Goal: Task Accomplishment & Management: Manage account settings

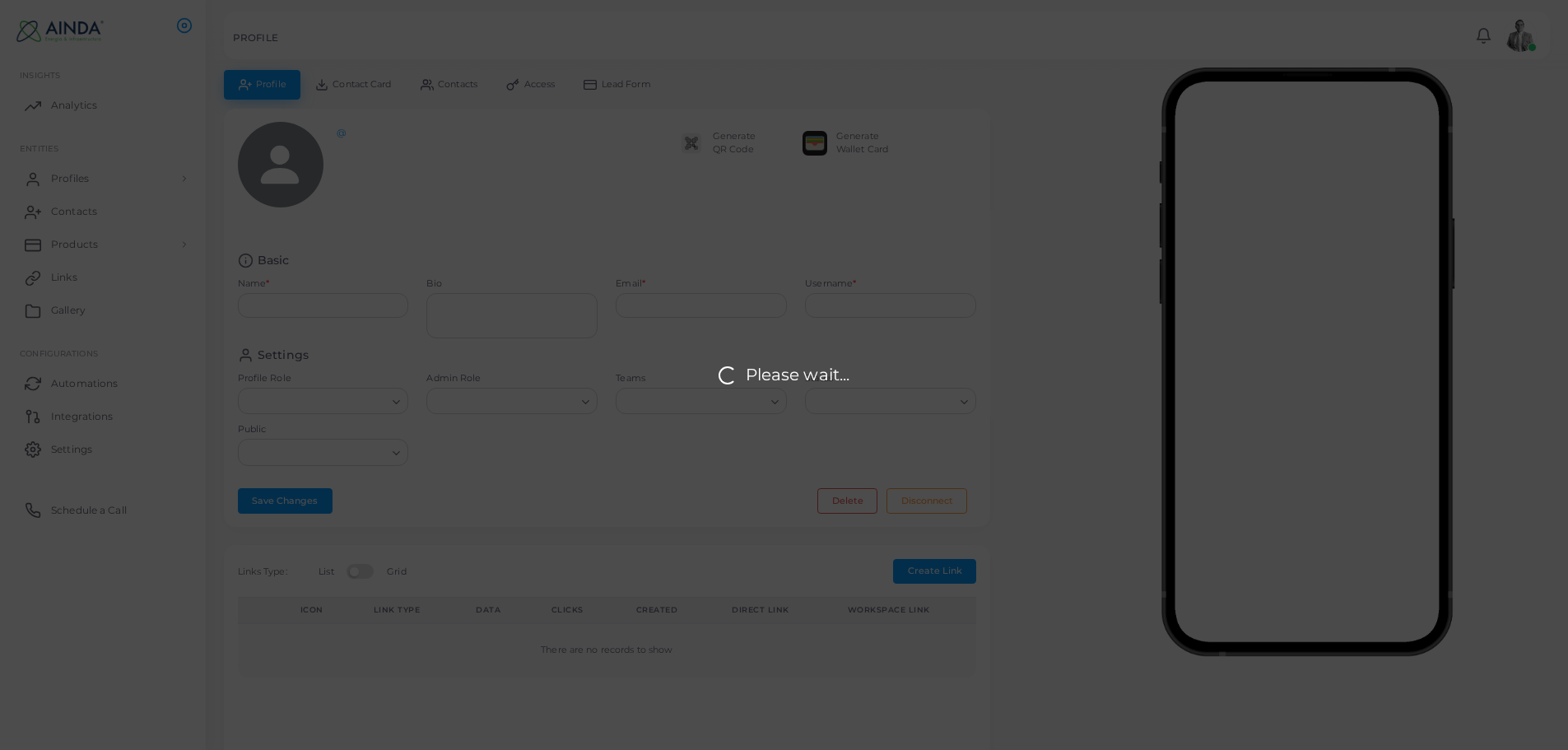
type input "**********"
type textarea "**********"
type input "**********"
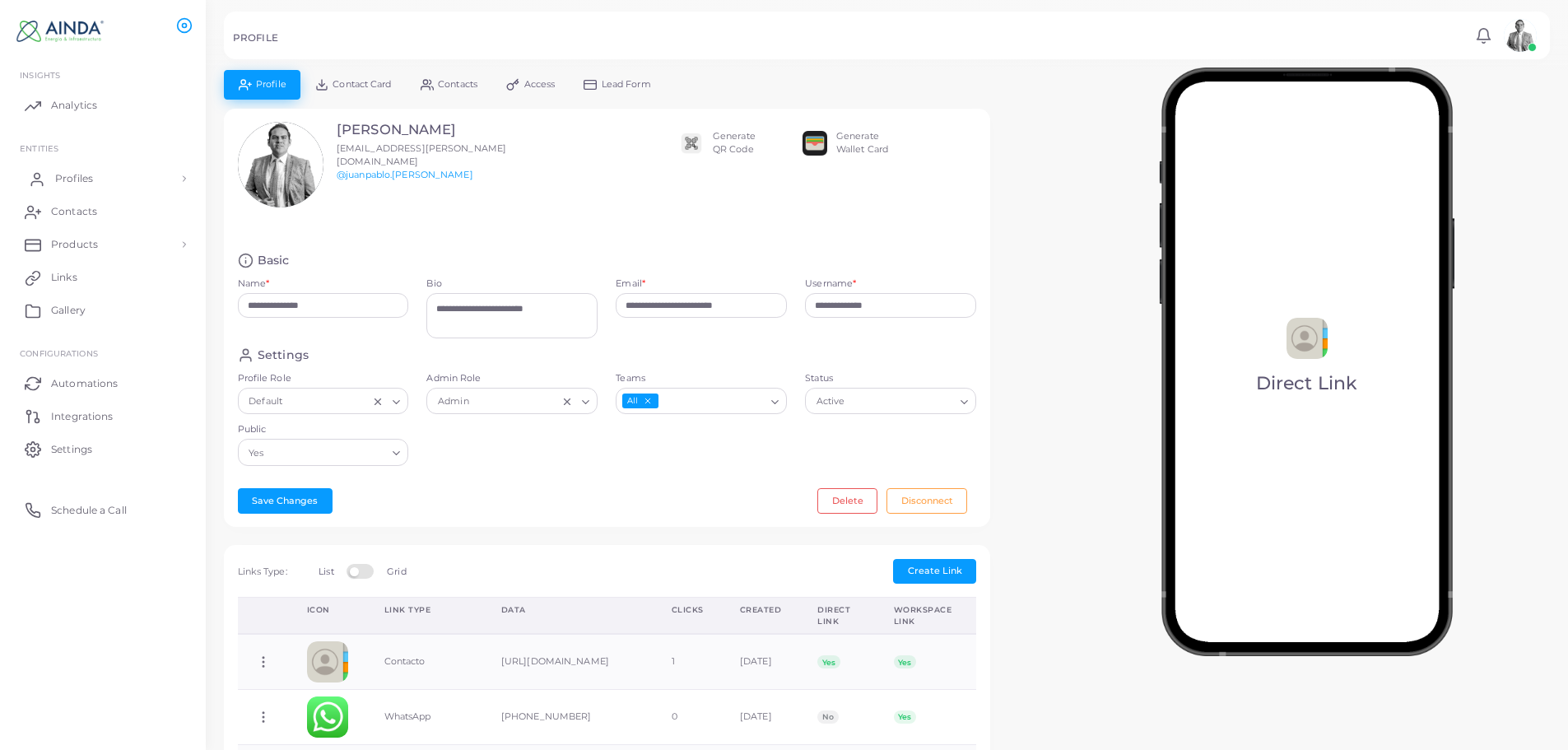
click at [67, 177] on span "Profiles" at bounding box center [74, 179] width 38 height 15
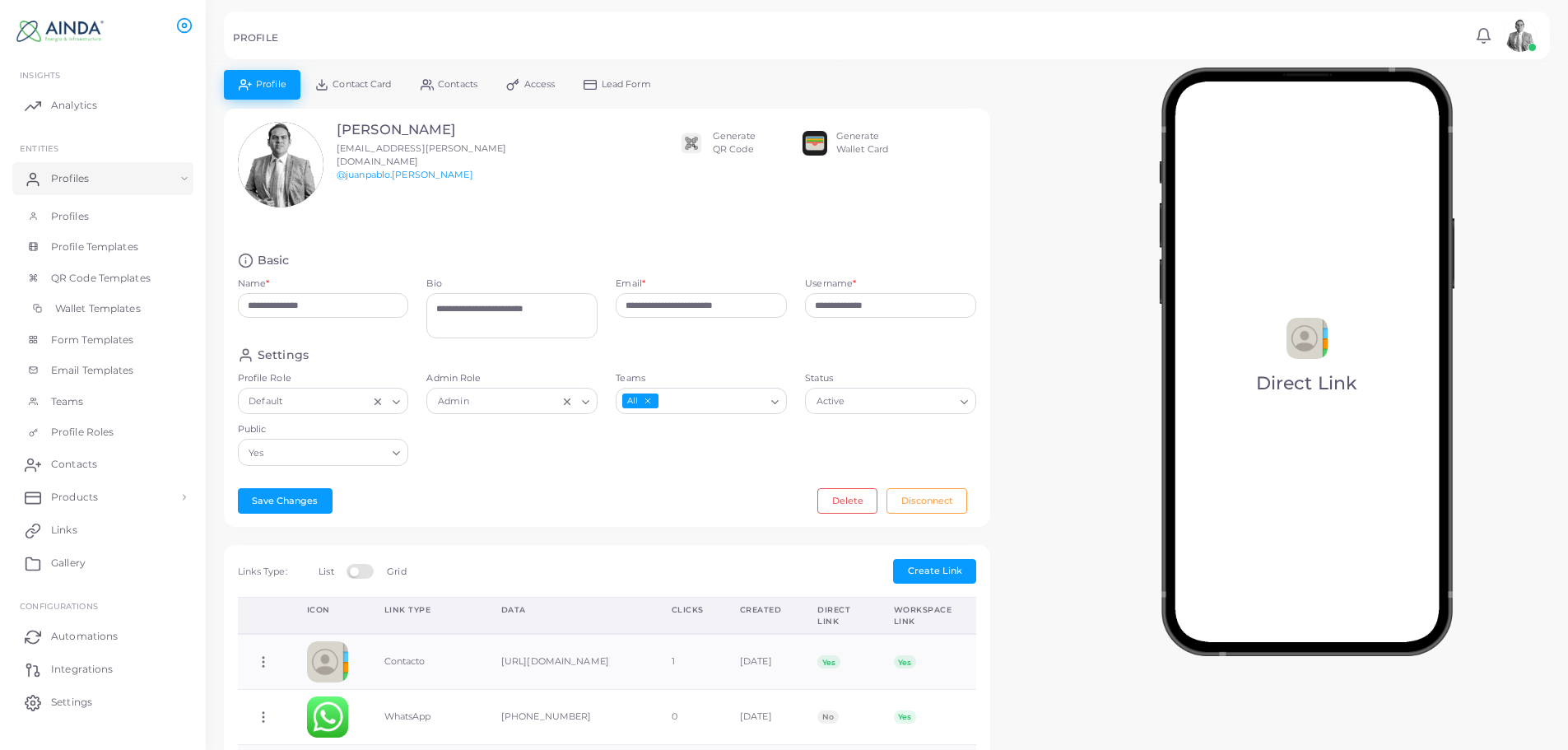
click at [113, 308] on span "Wallet Templates" at bounding box center [98, 309] width 86 height 15
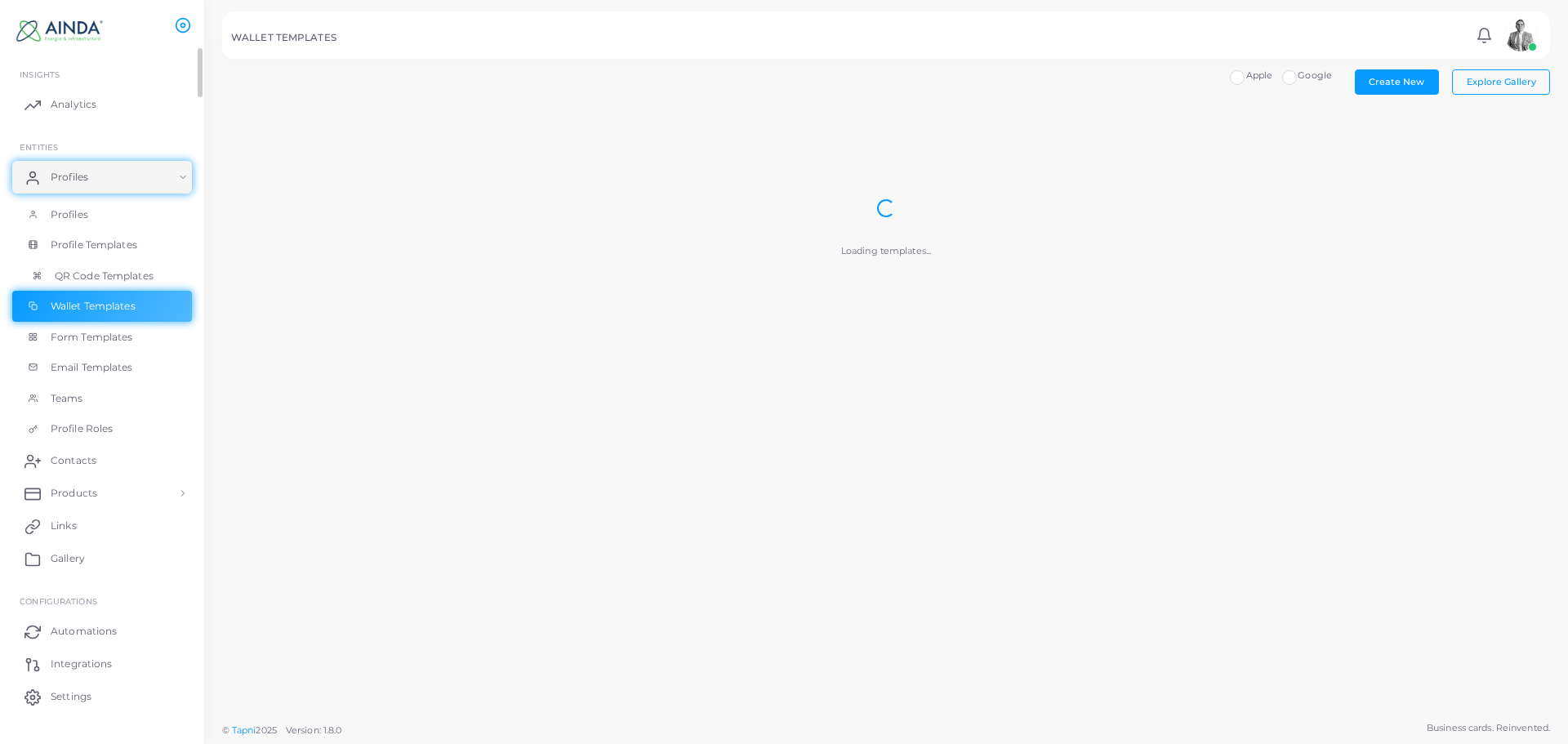
click at [133, 262] on link "QR Code Templates" at bounding box center [102, 276] width 179 height 31
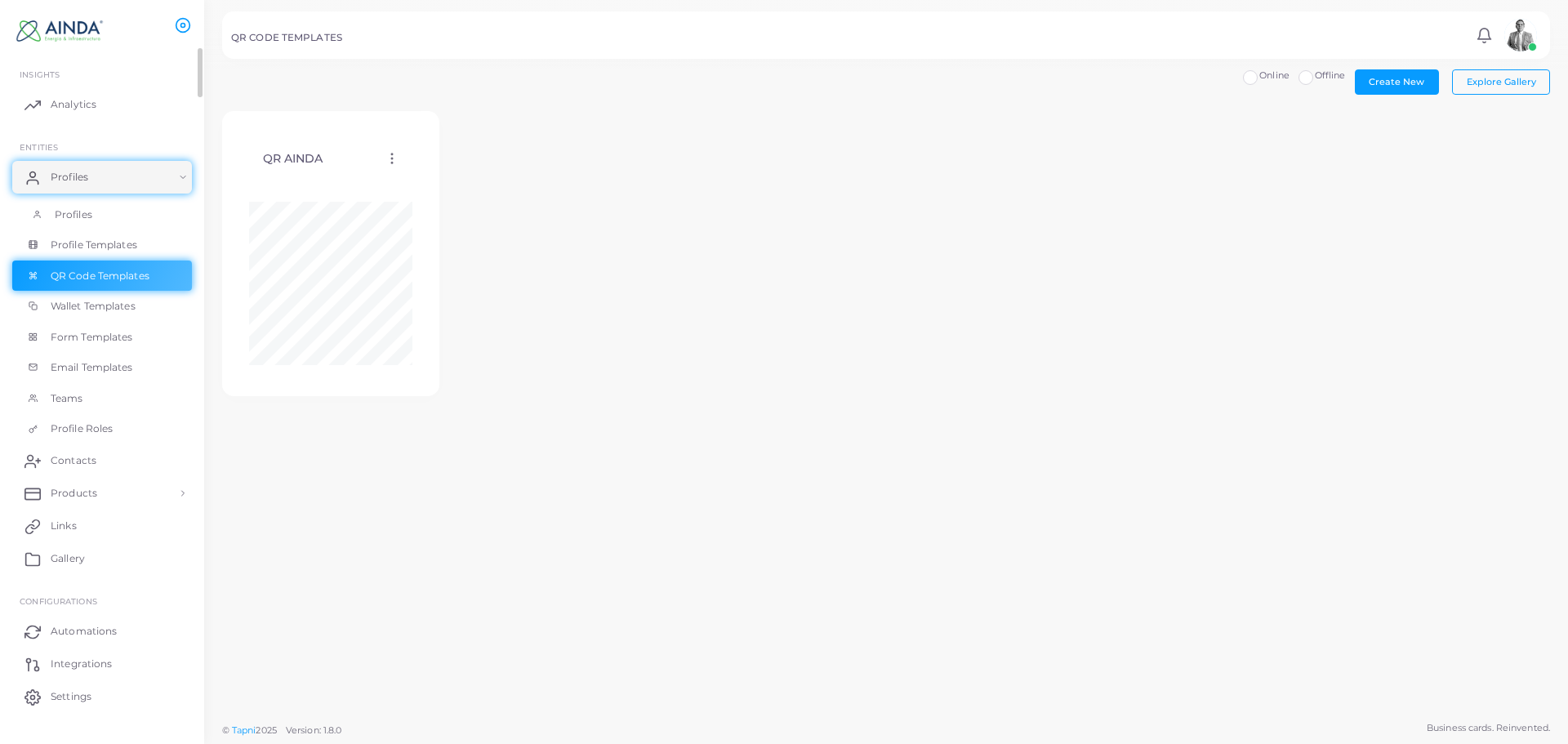
click at [113, 207] on link "Profiles" at bounding box center [102, 215] width 179 height 31
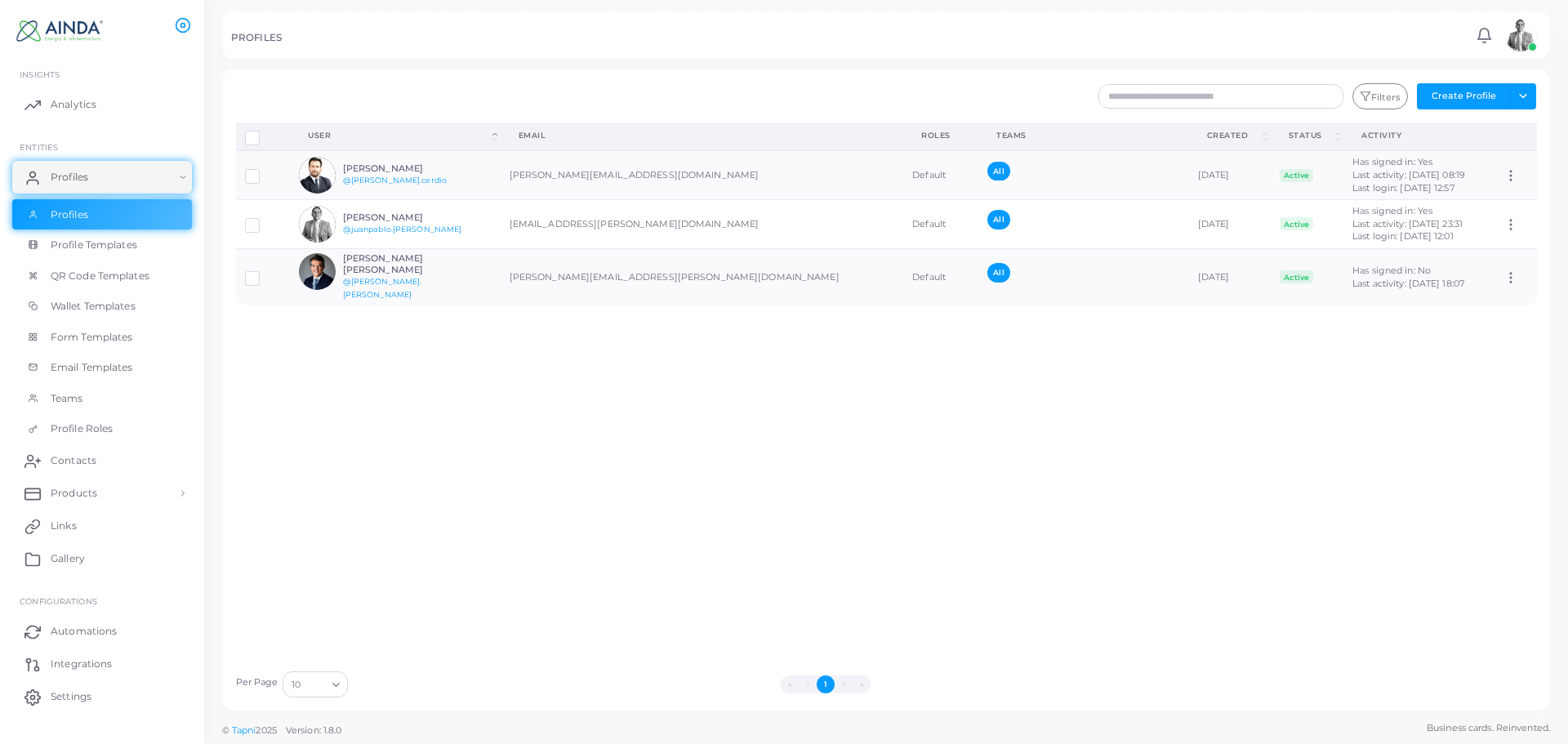
click at [525, 370] on div "Disconnect Profiles Delete Profile Show Selections Download QRs User (Click to …" at bounding box center [887, 392] width 1319 height 539
click at [1089, 396] on div "Disconnect Profiles Delete Profile Show Selections Download QRs User (Click to …" at bounding box center [887, 392] width 1319 height 539
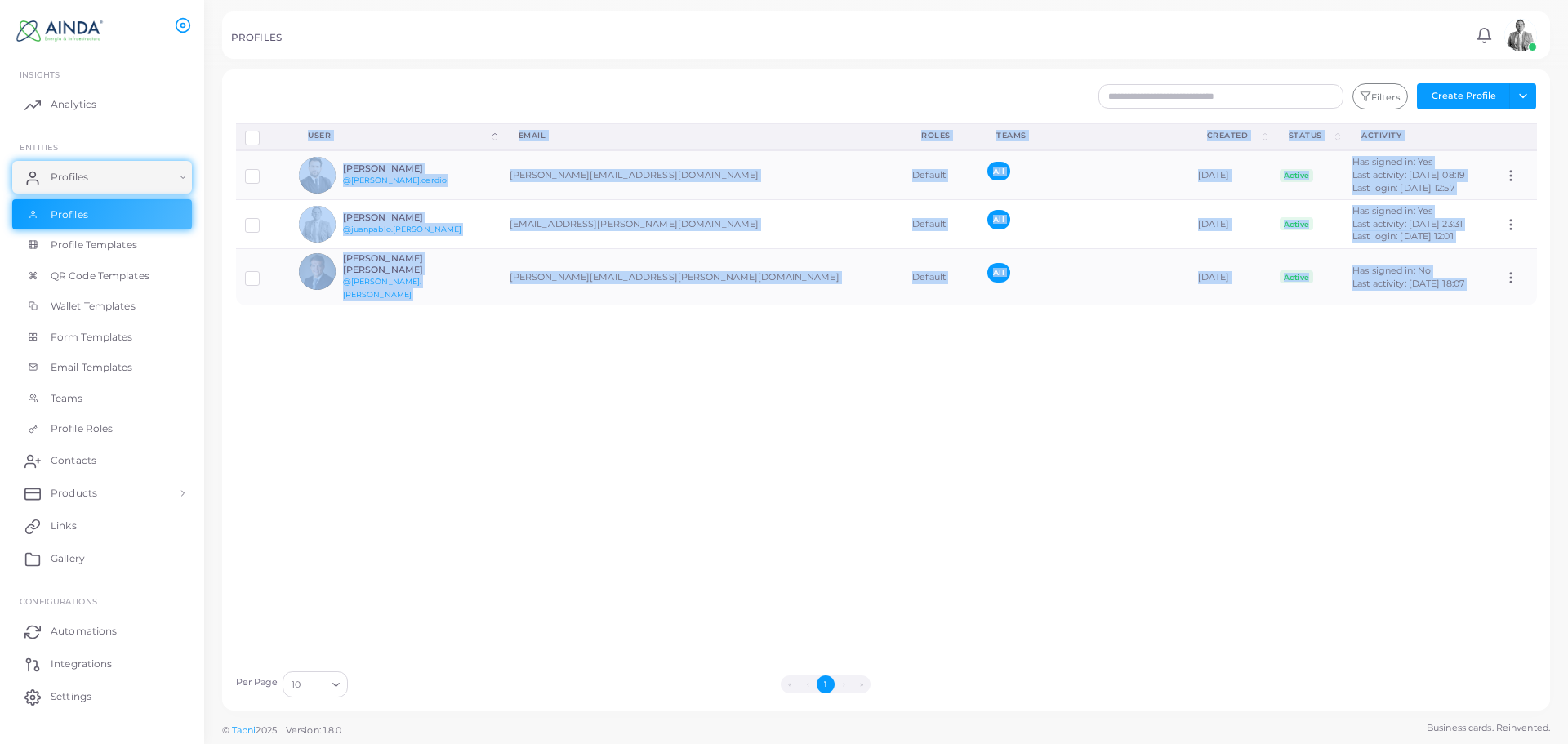
click at [1089, 396] on div "Disconnect Profiles Delete Profile Show Selections Download QRs User (Click to …" at bounding box center [887, 392] width 1319 height 539
click at [1119, 505] on div "Disconnect Profiles Delete Profile Show Selections Download QRs User (Click to …" at bounding box center [887, 392] width 1319 height 539
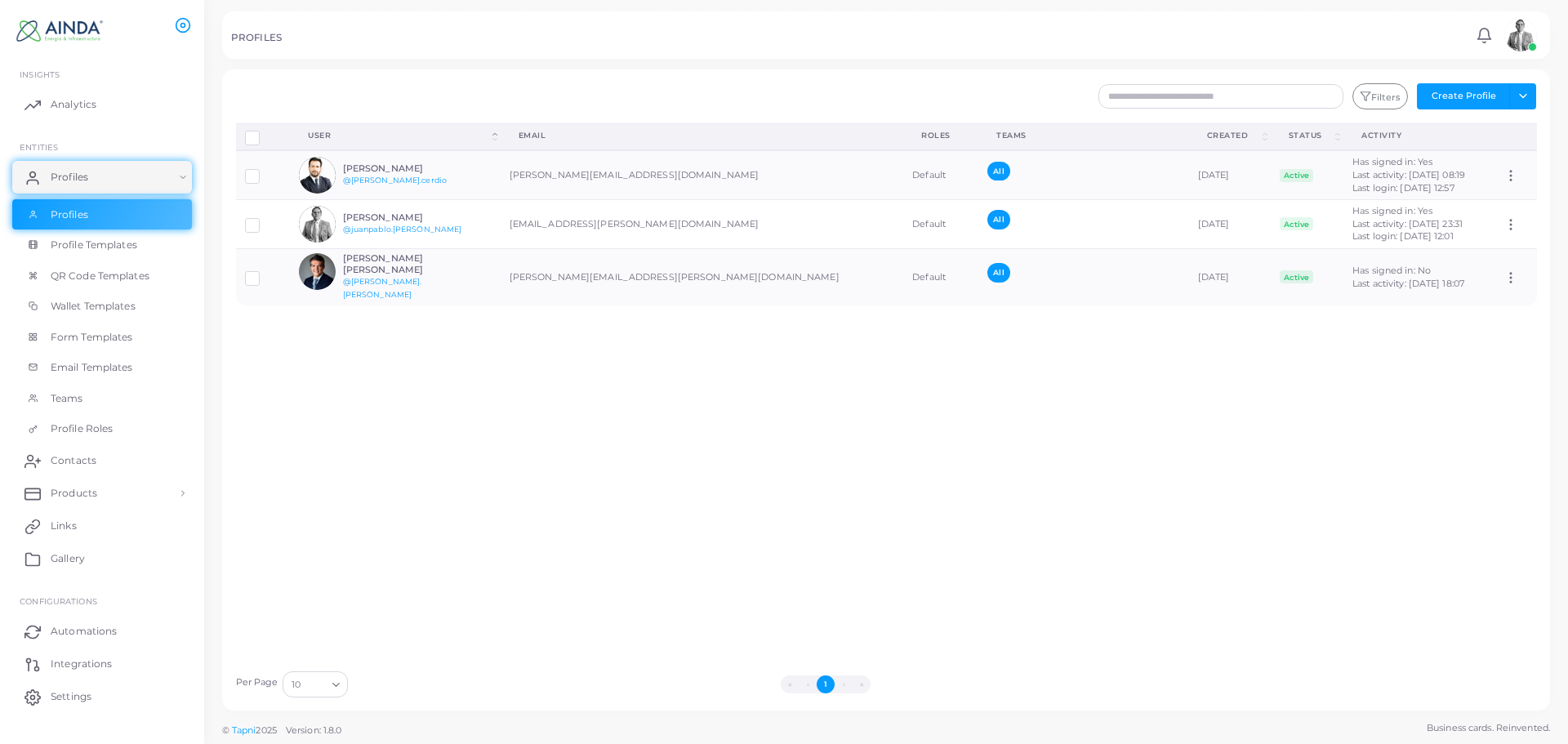
click at [440, 401] on div "Disconnect Profiles Delete Profile Show Selections Download QRs User (Click to …" at bounding box center [887, 392] width 1319 height 539
click at [120, 501] on link "Products" at bounding box center [102, 493] width 179 height 32
click at [118, 532] on link "Products" at bounding box center [102, 531] width 179 height 31
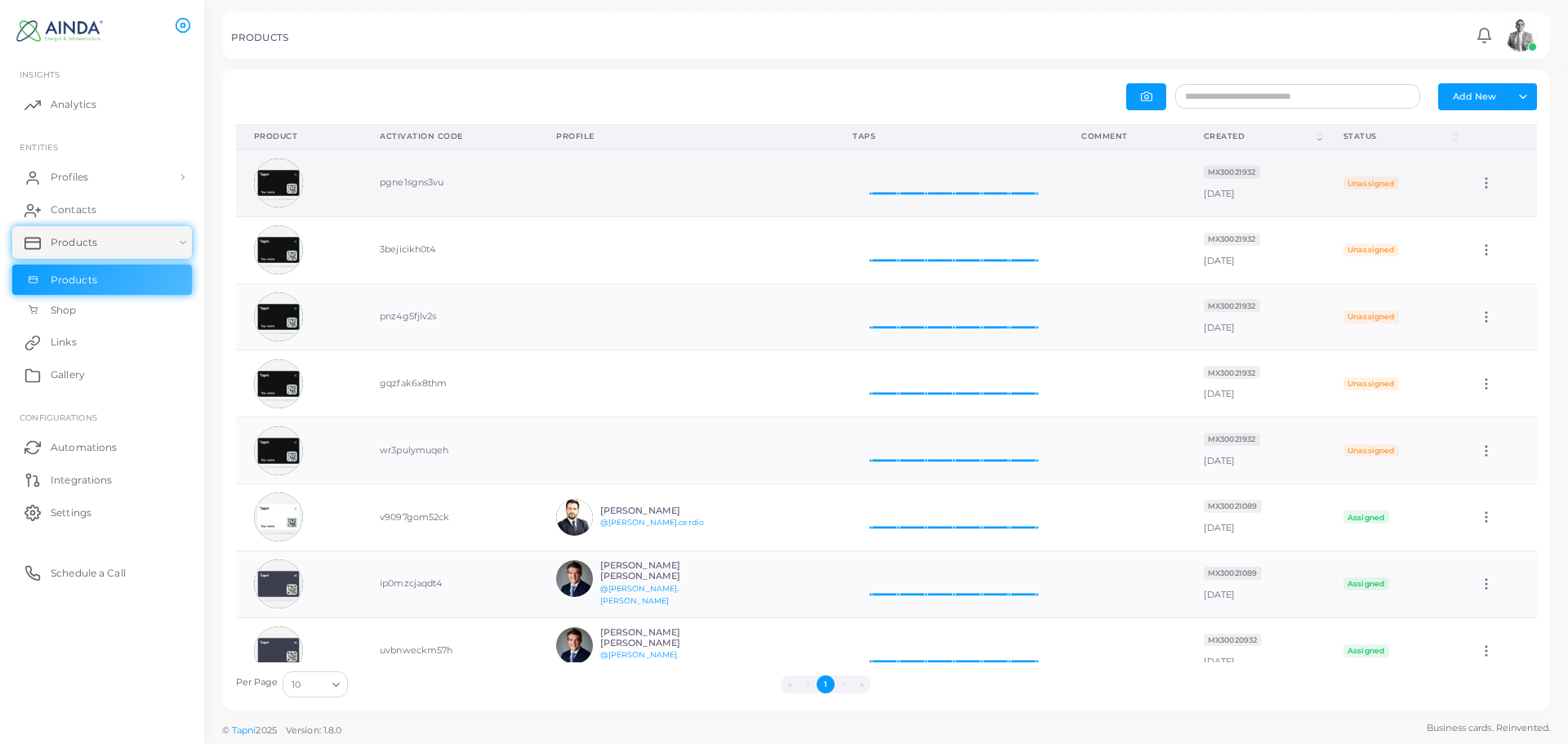
click at [515, 194] on td "pgne1sgns3vu" at bounding box center [450, 183] width 176 height 67
click at [287, 182] on img at bounding box center [278, 182] width 49 height 49
click at [380, 210] on td "pgne1sgns3vu" at bounding box center [450, 183] width 176 height 67
click at [1482, 190] on icon at bounding box center [1487, 183] width 15 height 15
click at [1406, 192] on td "Unassigned" at bounding box center [1394, 183] width 137 height 67
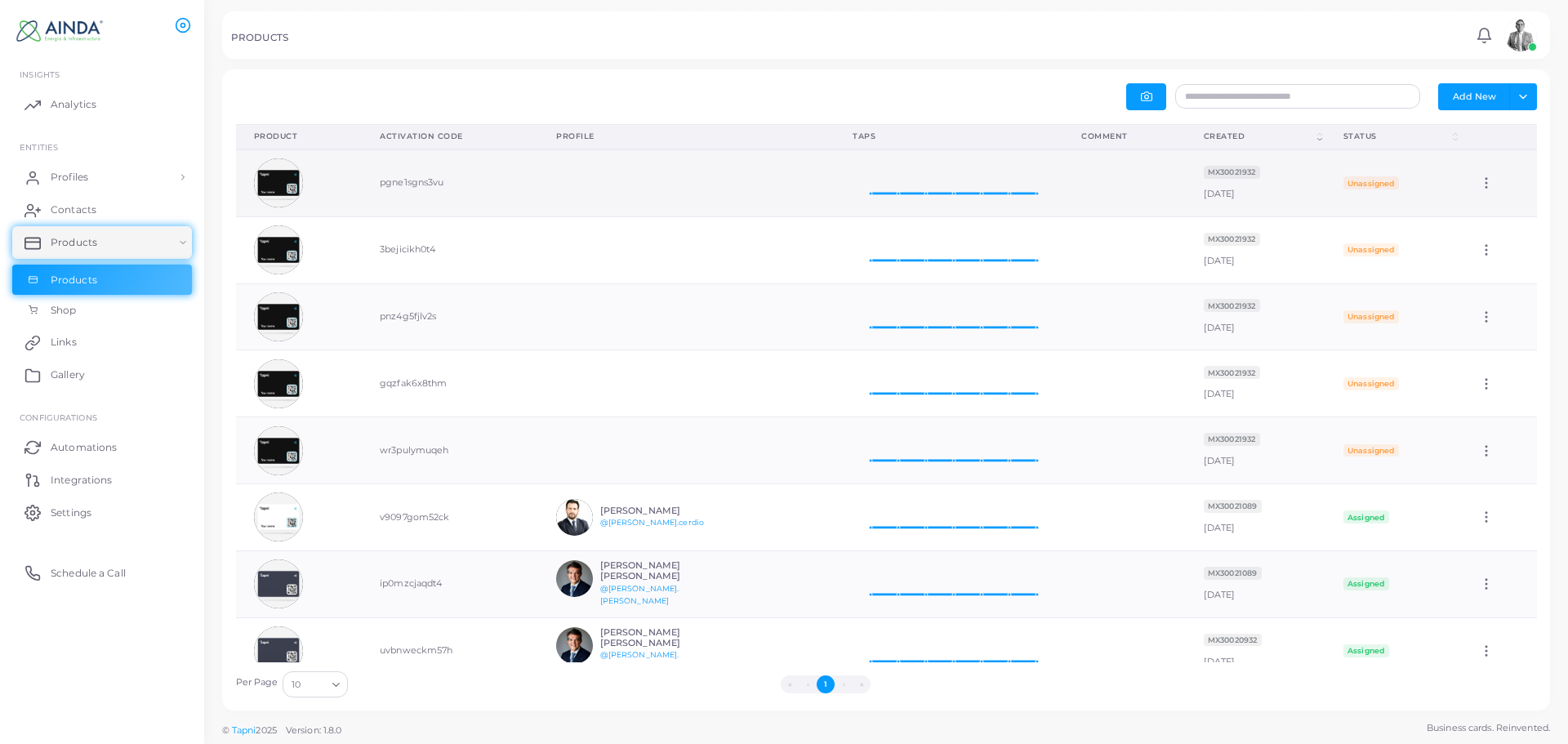
click at [1379, 189] on span "Unassigned" at bounding box center [1371, 183] width 55 height 13
click at [1371, 176] on td "Unassigned" at bounding box center [1394, 183] width 137 height 67
click at [967, 167] on icon at bounding box center [949, 177] width 193 height 41
click at [1064, 198] on td at bounding box center [1124, 183] width 122 height 67
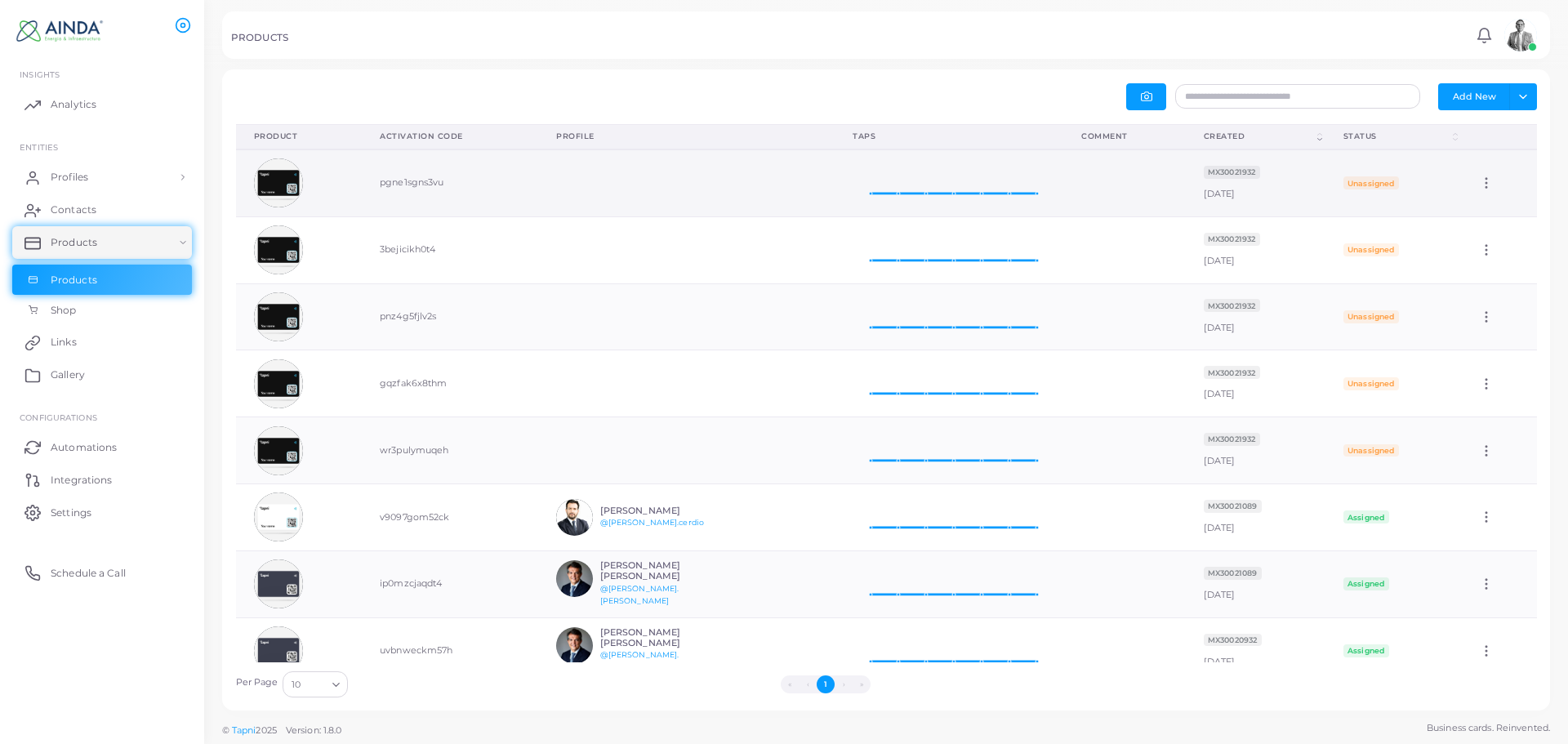
click at [778, 173] on td at bounding box center [687, 183] width 297 height 67
click at [504, 176] on td "pgne1sgns3vu" at bounding box center [450, 183] width 176 height 67
click at [391, 303] on td "pnz4g5fjlv2s" at bounding box center [450, 317] width 176 height 67
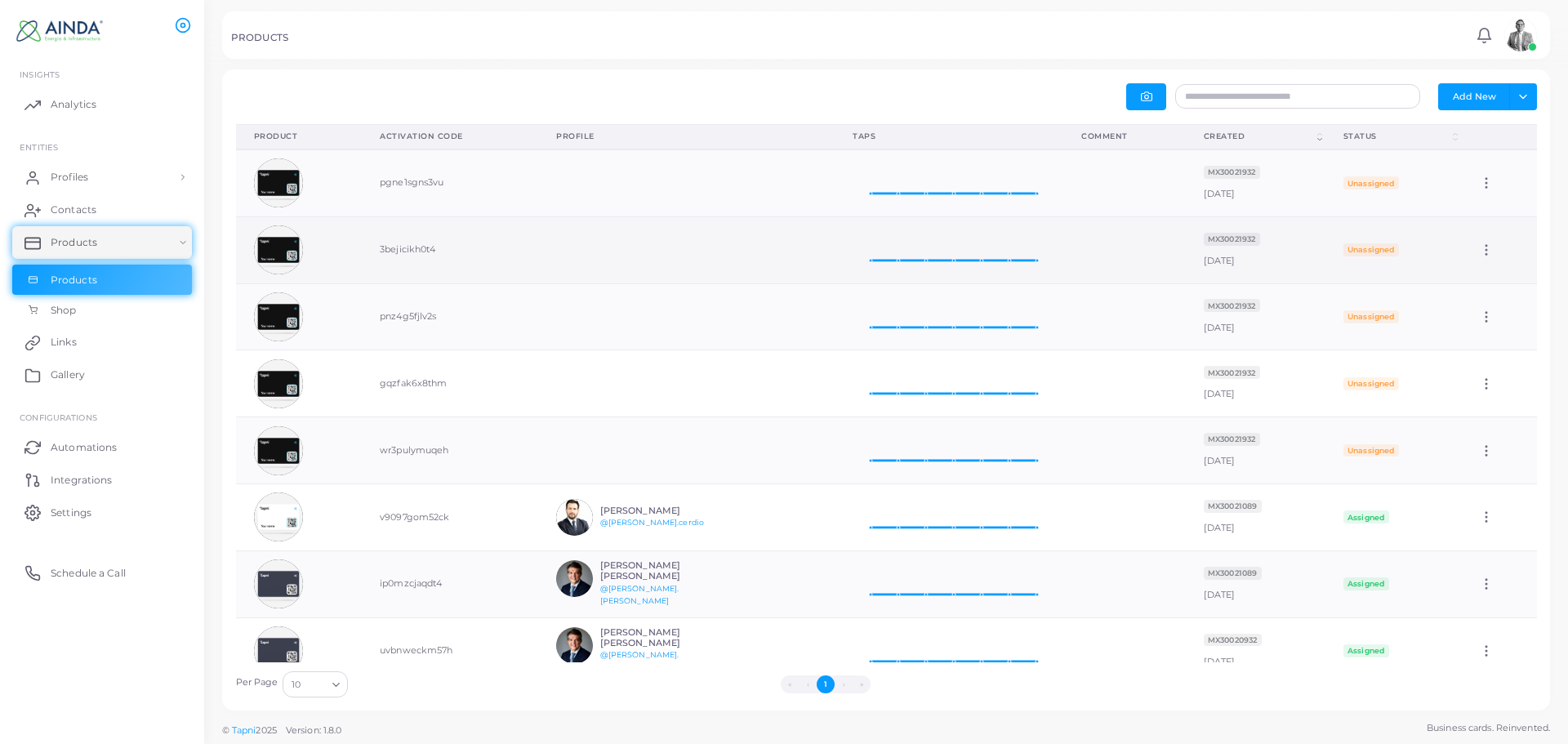
click at [400, 252] on td "3bejicikh0t4" at bounding box center [450, 250] width 176 height 67
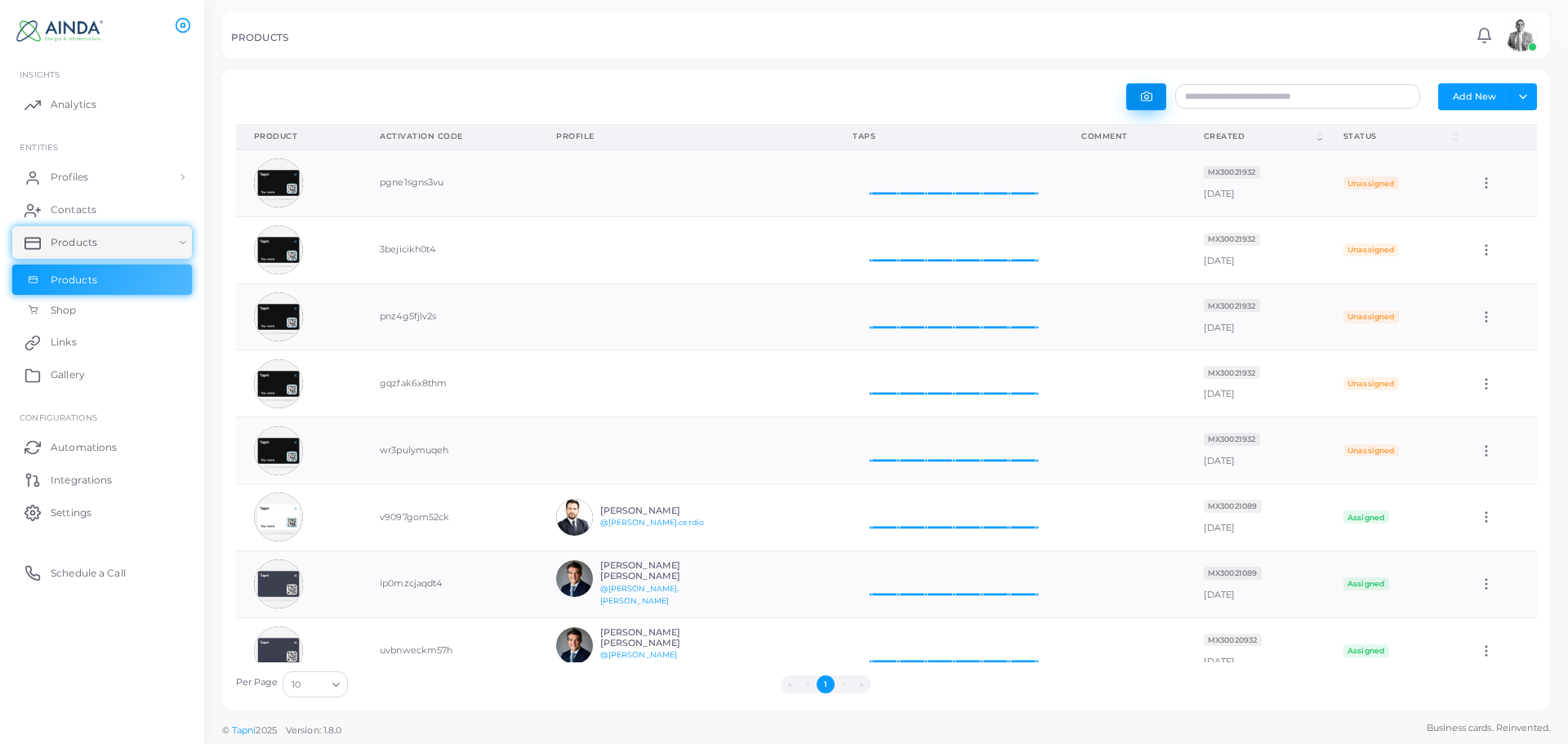
click at [1147, 94] on icon "button" at bounding box center [1147, 96] width 11 height 11
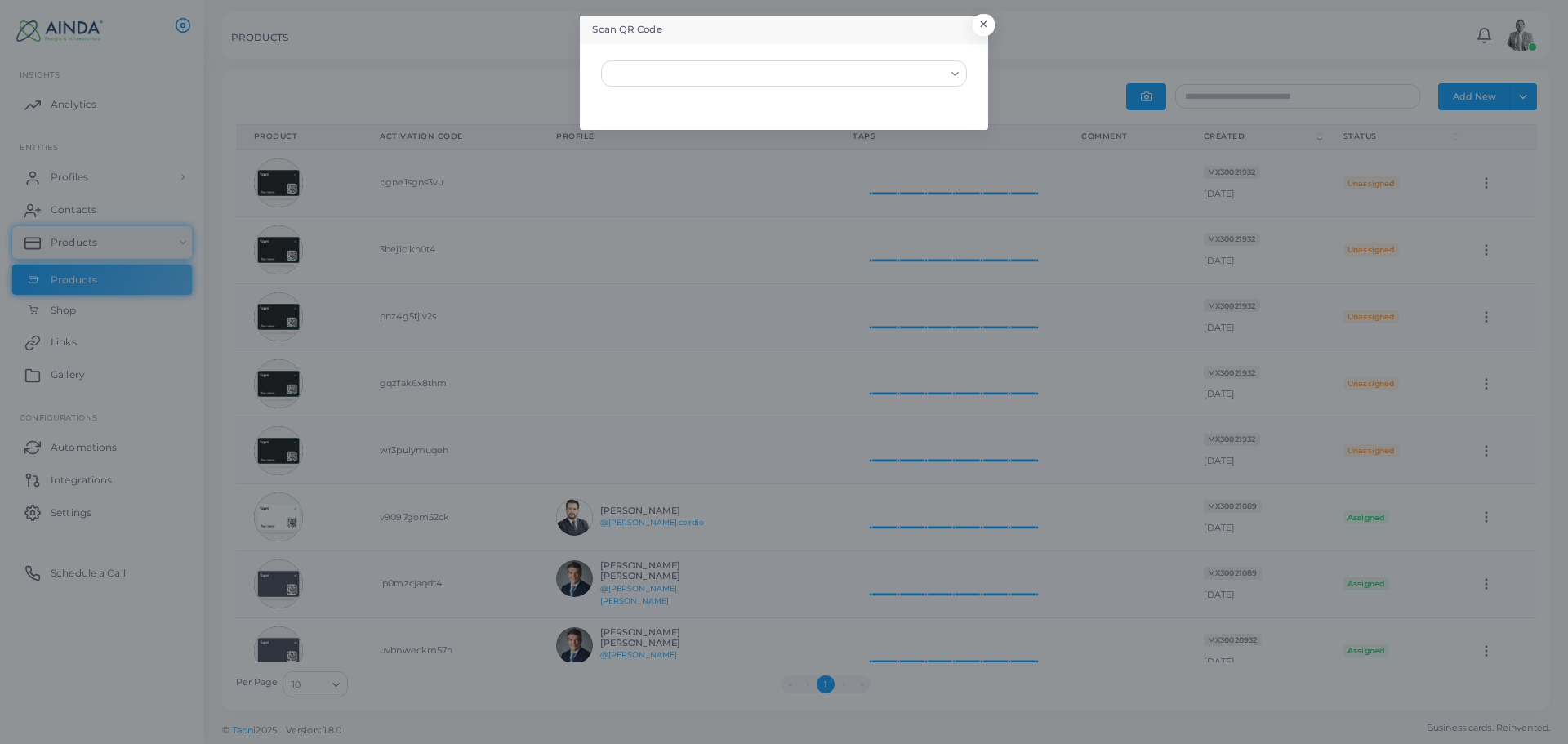
click at [994, 28] on div "Scan QR Code × Loading..." at bounding box center [784, 372] width 1568 height 744
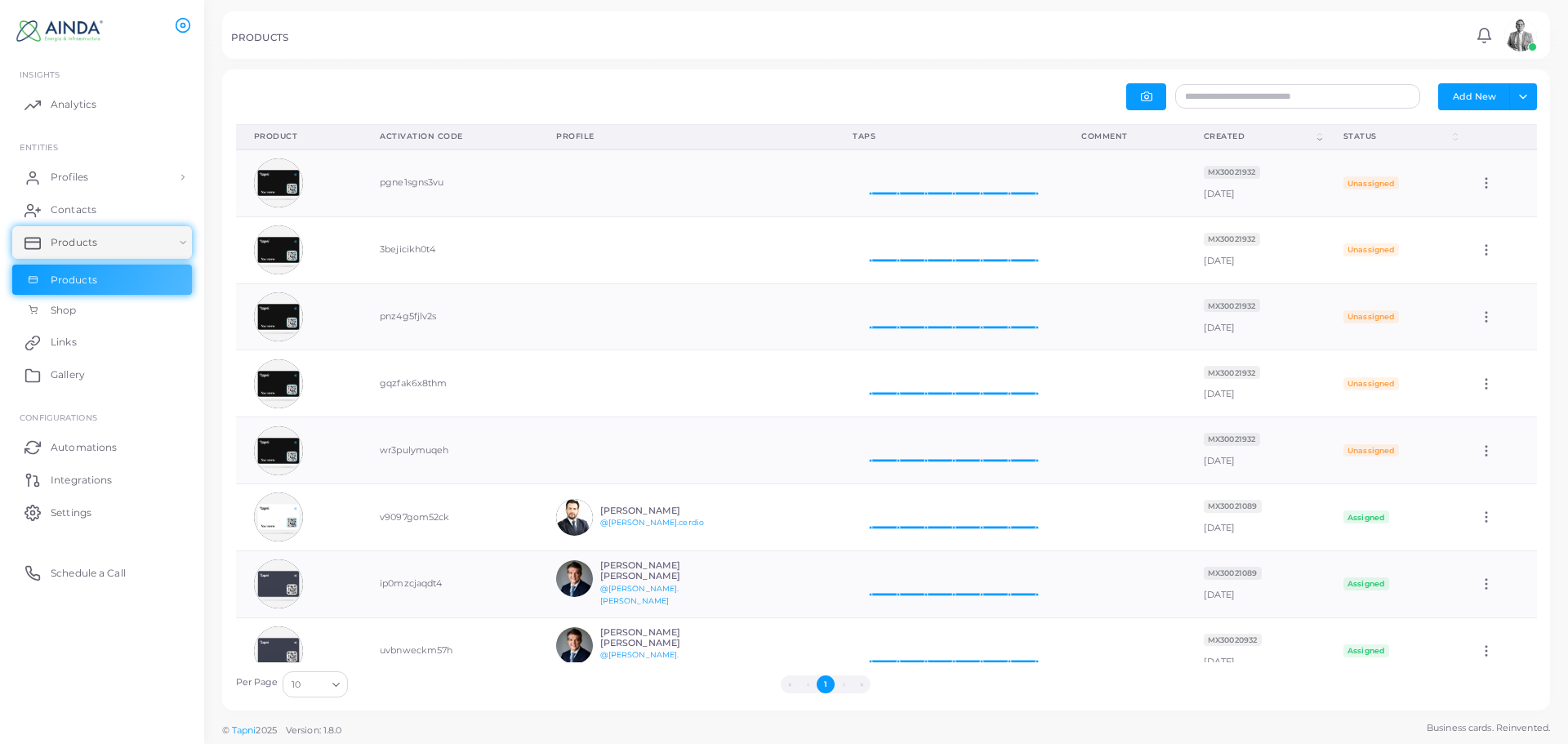
click at [568, 71] on div "Add New Toggle dropdown Export to XLSX Product (Click to clear sorting) Activat…" at bounding box center [885, 390] width 1328 height 641
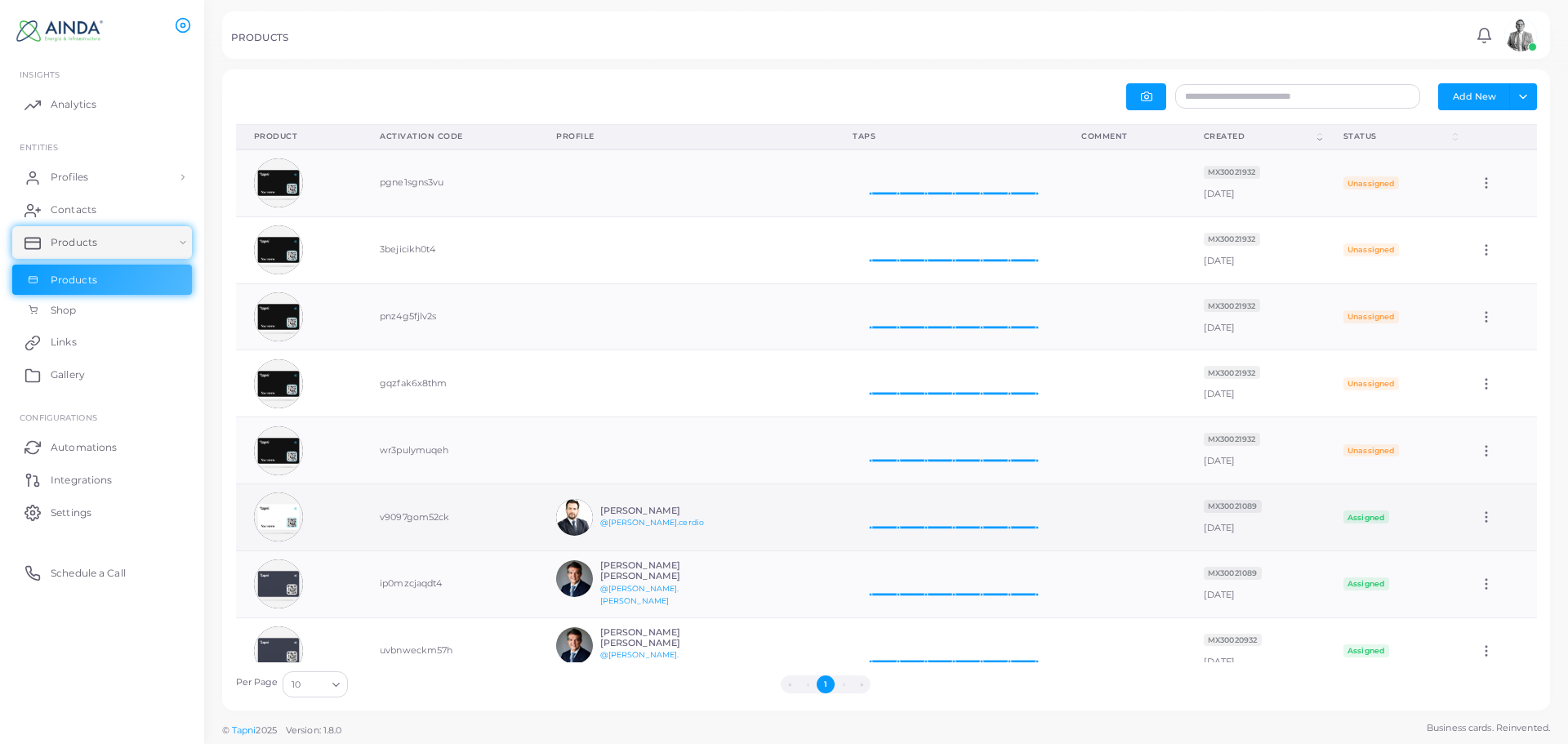
scroll to position [97, 0]
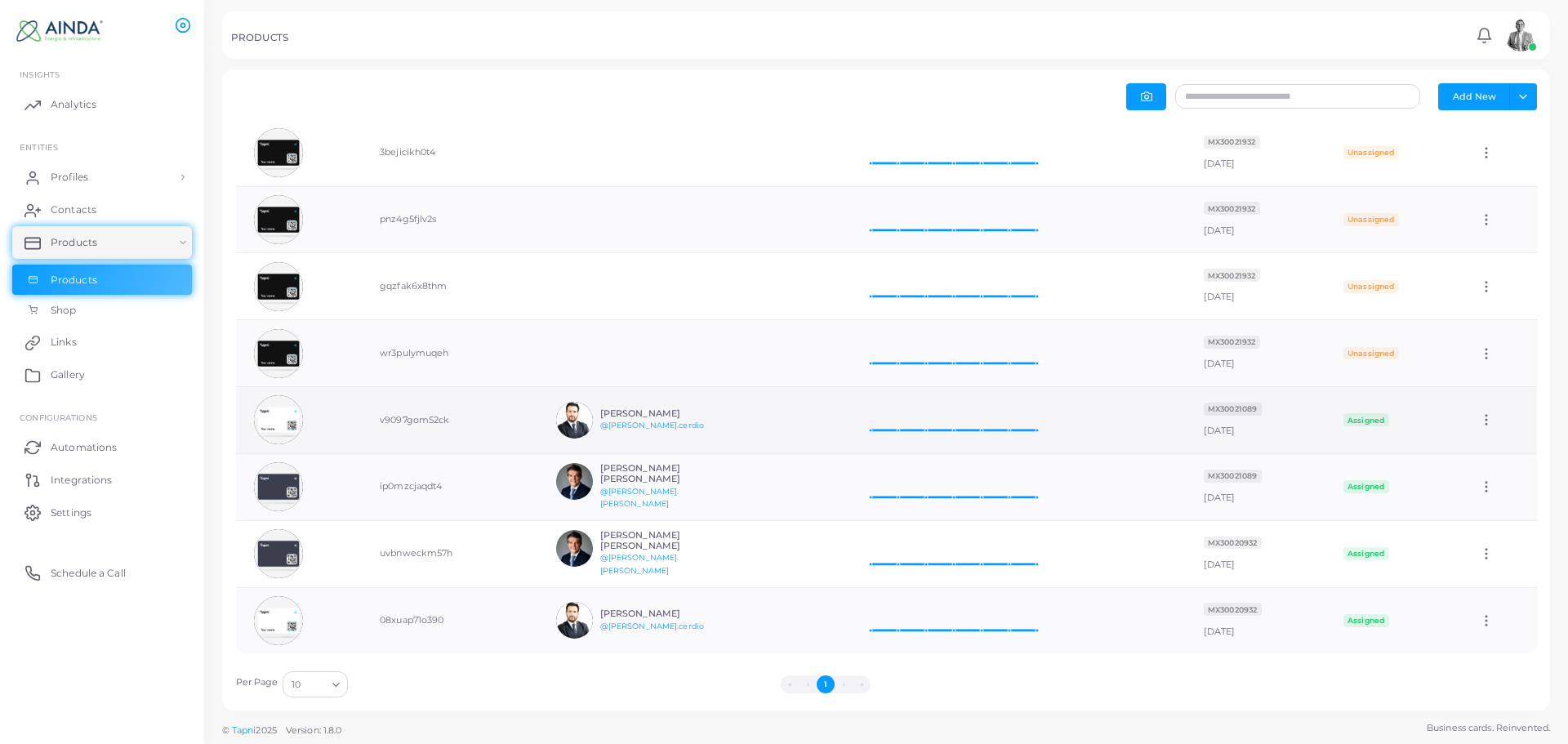
click at [353, 418] on td at bounding box center [298, 421] width 127 height 67
click at [286, 415] on img at bounding box center [278, 420] width 49 height 49
click at [1473, 431] on td "Edit" at bounding box center [1498, 421] width 75 height 67
click at [1482, 424] on icon at bounding box center [1487, 420] width 15 height 15
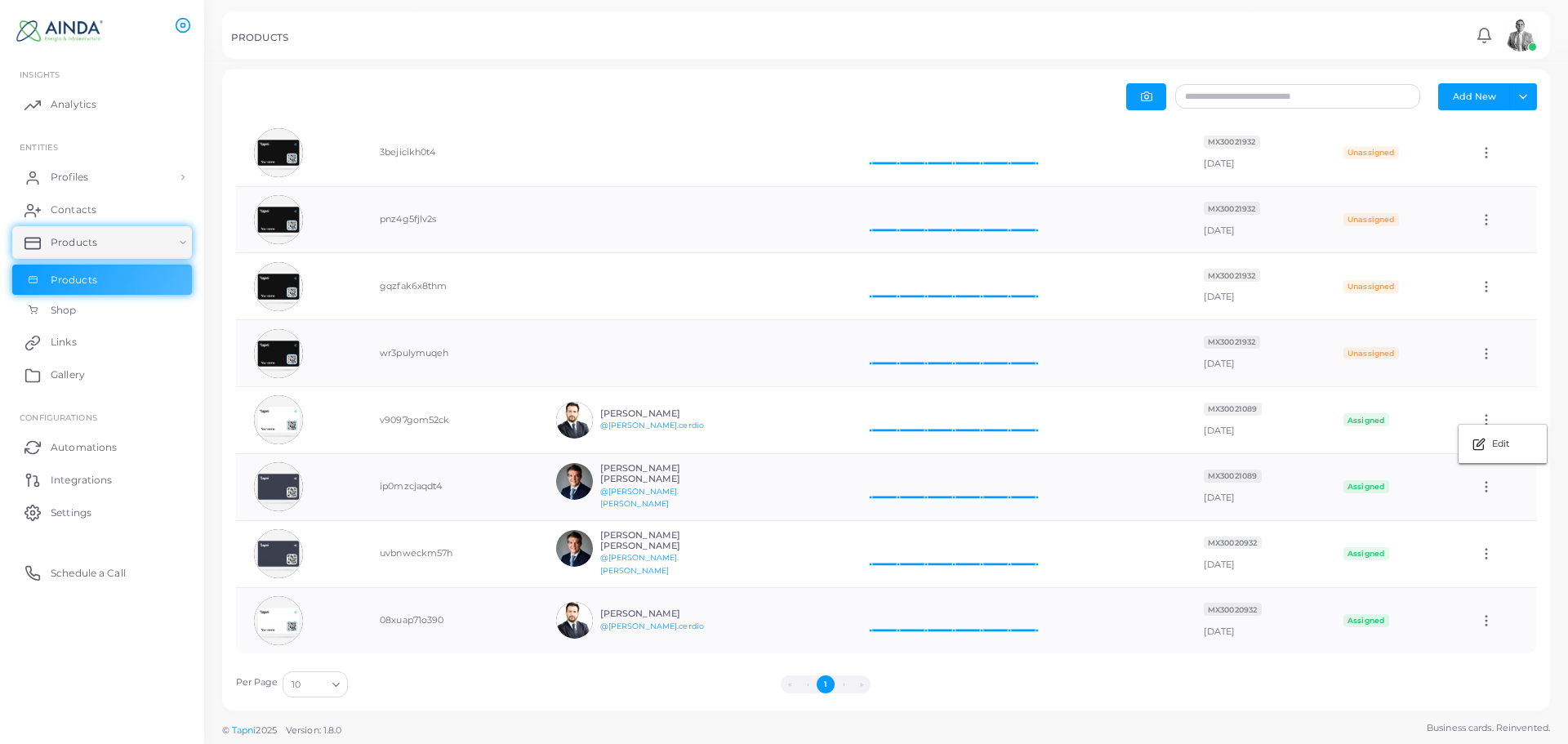
click at [962, 673] on div "Per Page 10 Loading... « ‹ 1 › »" at bounding box center [887, 680] width 1319 height 35
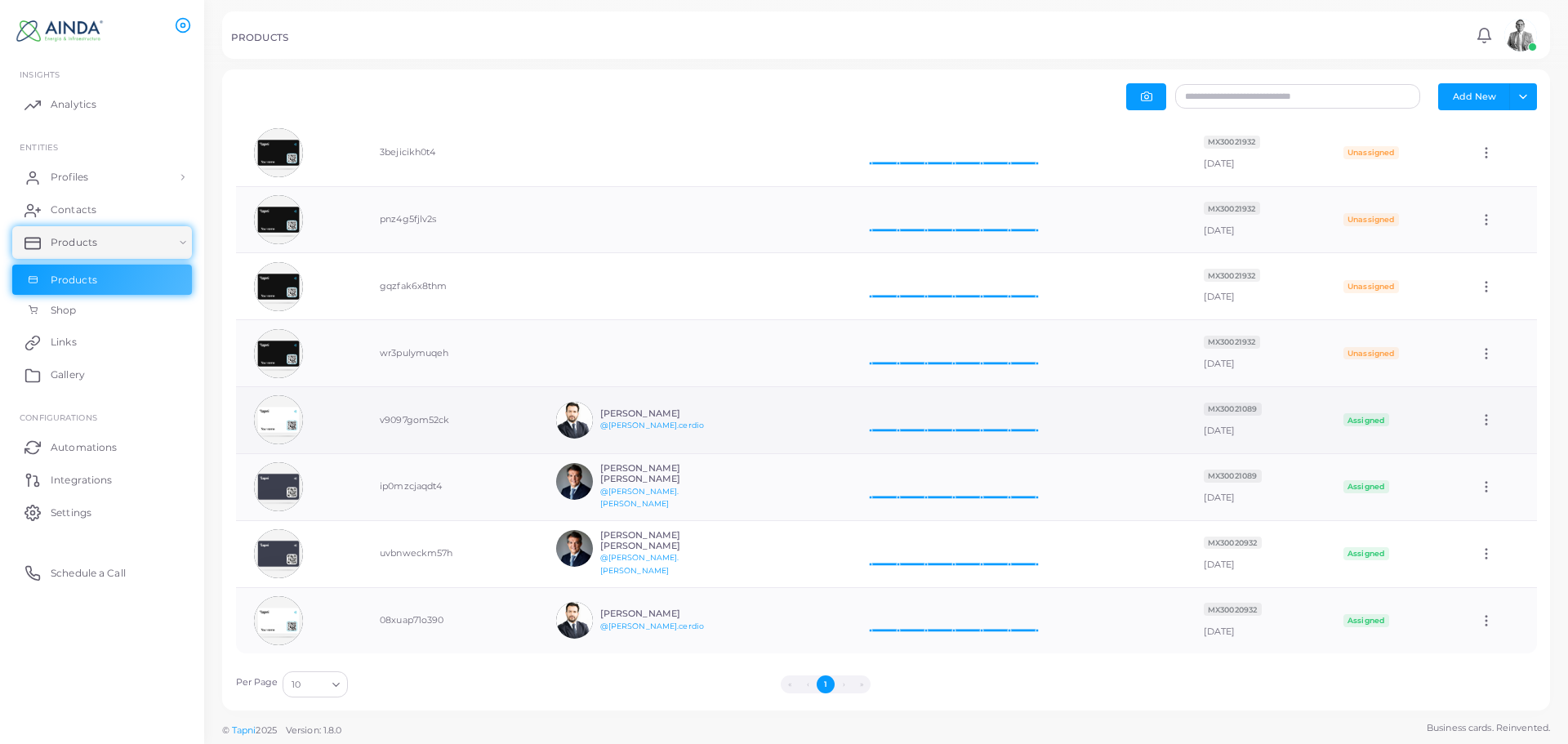
click at [1243, 433] on td "MX30021089 [DATE]" at bounding box center [1256, 421] width 140 height 67
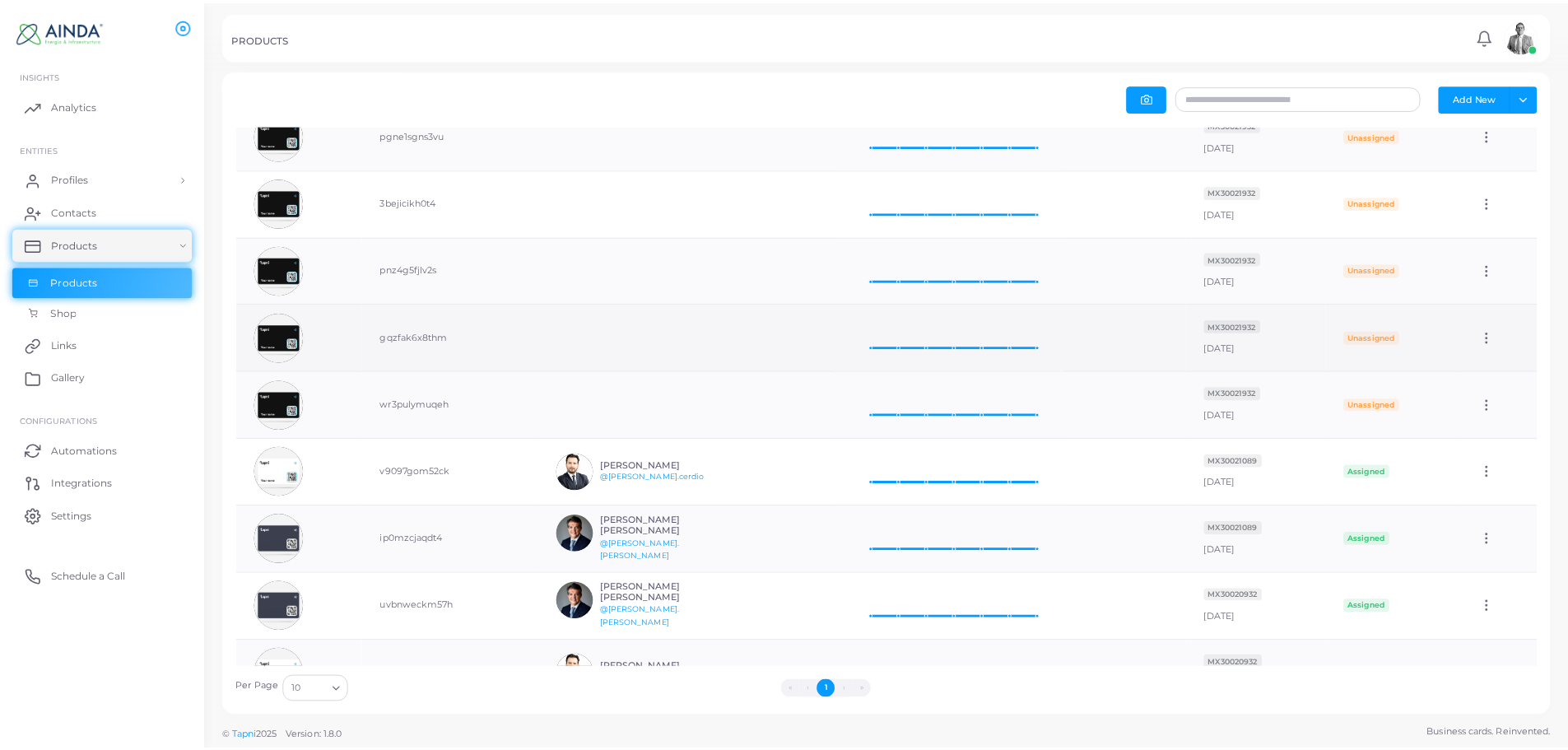
scroll to position [0, 0]
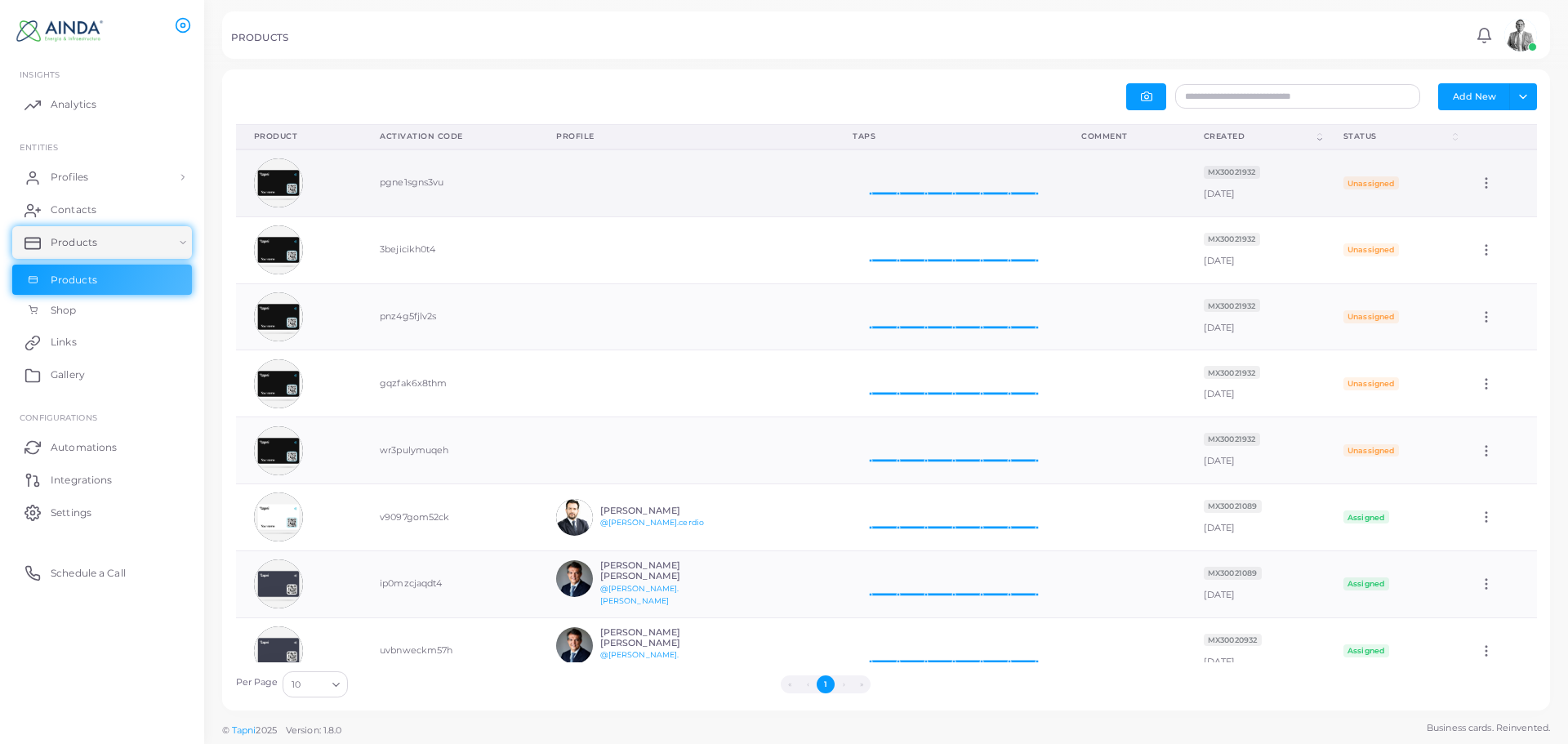
click at [464, 191] on td "pgne1sgns3vu" at bounding box center [450, 183] width 176 height 67
drag, startPoint x: 422, startPoint y: 189, endPoint x: 371, endPoint y: 165, distance: 56.4
click at [371, 165] on td "pgne1sgns3vu" at bounding box center [450, 183] width 176 height 67
click at [380, 196] on td "pgne1sgns3vu" at bounding box center [450, 183] width 176 height 67
drag, startPoint x: 465, startPoint y: 185, endPoint x: 371, endPoint y: 196, distance: 94.6
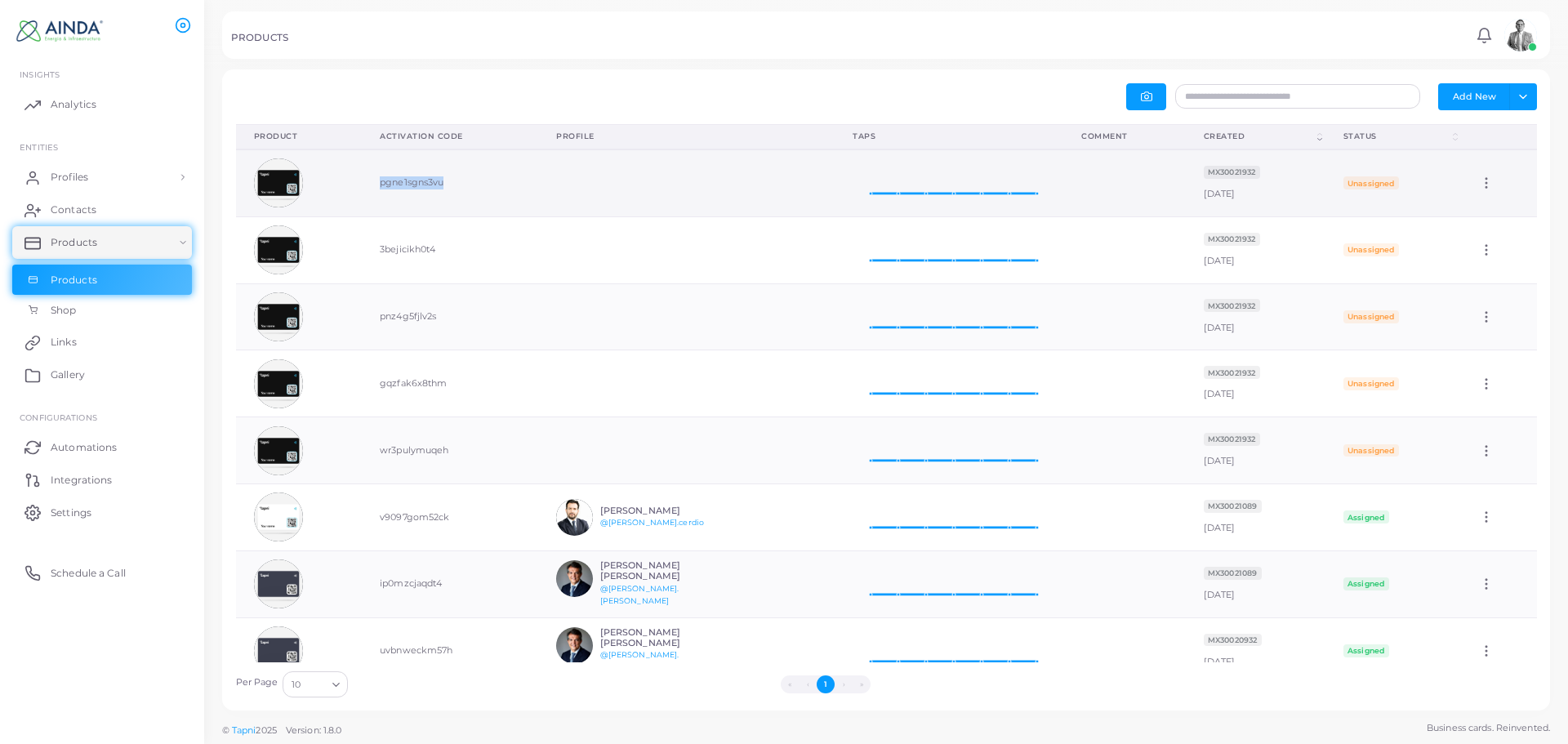
click at [371, 196] on td "pgne1sgns3vu" at bounding box center [450, 183] width 176 height 67
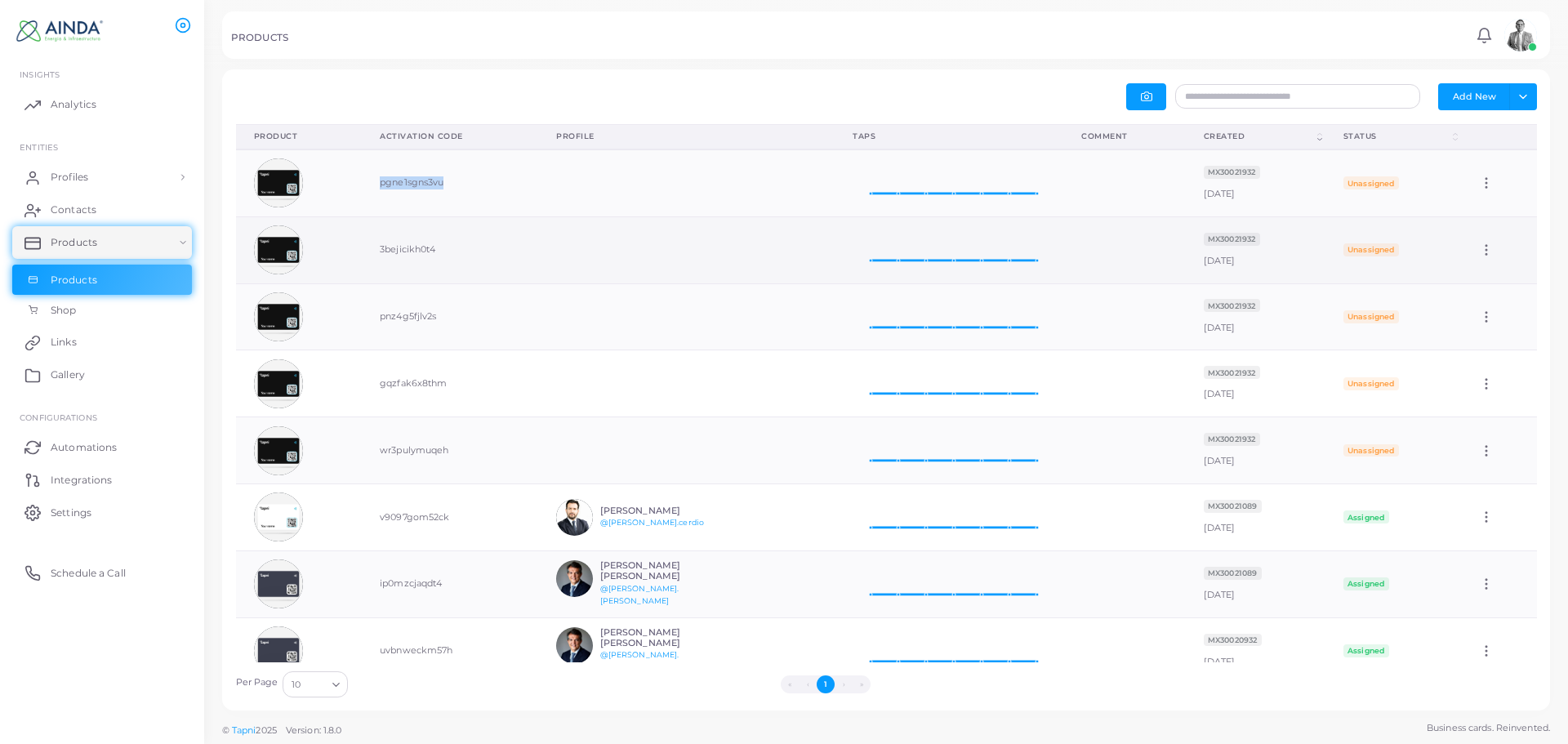
copy td "pgne1sgns3vu"
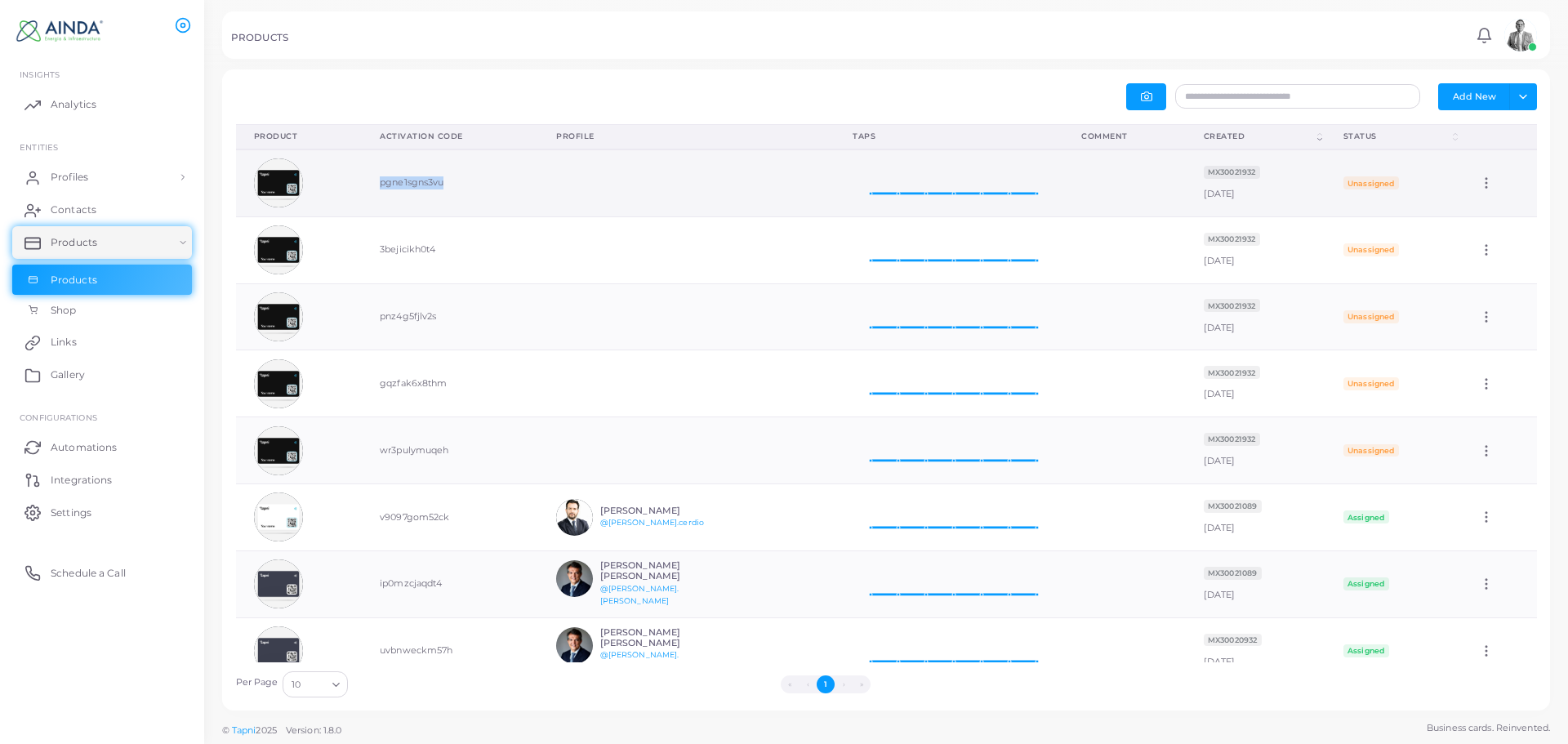
copy td "pgne1sgns3vu"
click at [486, 176] on td "pgne1sgns3vu" at bounding box center [450, 183] width 176 height 67
click at [80, 211] on span "Contacts" at bounding box center [78, 210] width 46 height 15
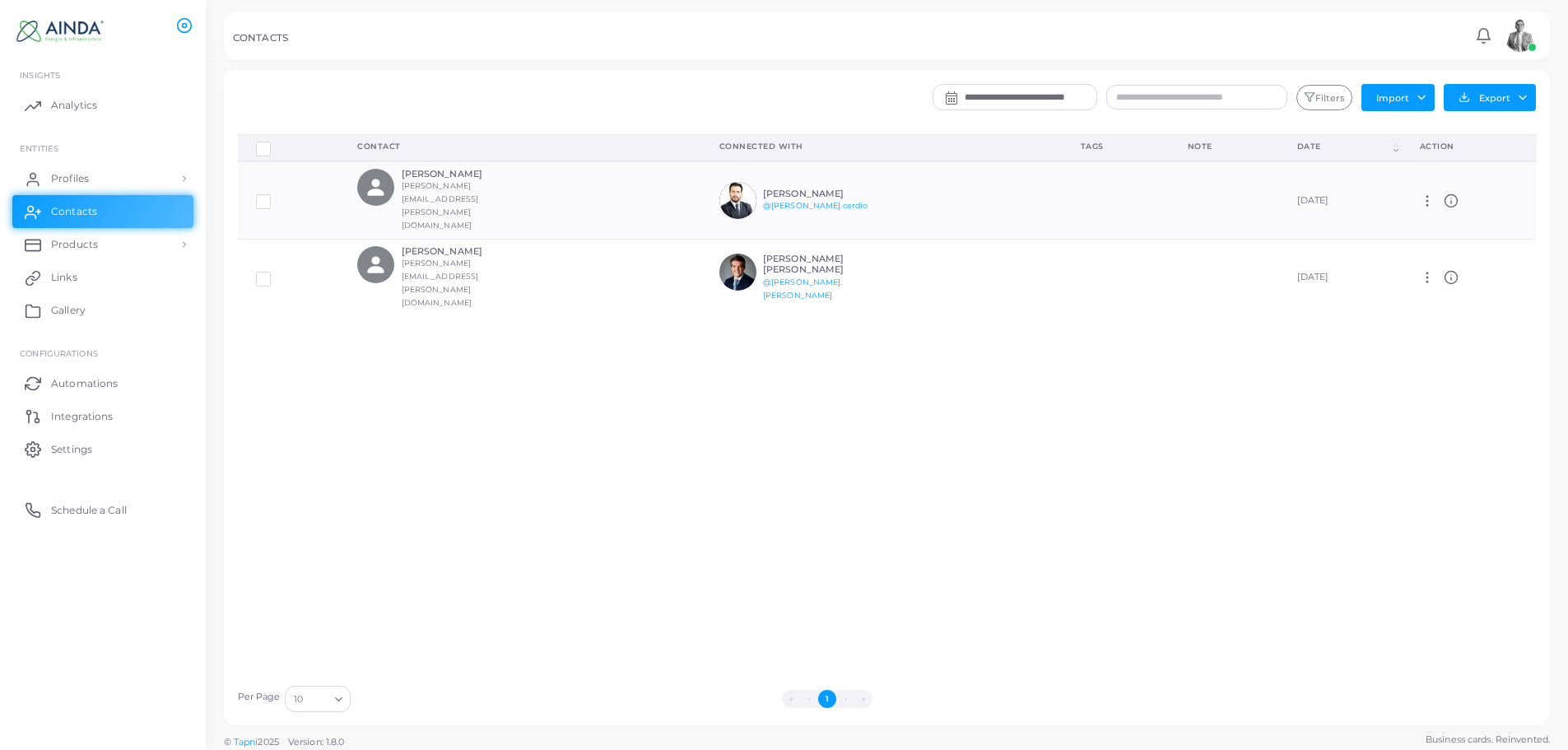
click at [493, 348] on div "Delete Connections Manage Connections Show Selections Contact Connected With Ta…" at bounding box center [887, 405] width 1317 height 543
click at [532, 188] on div "[PERSON_NAME] [PERSON_NAME][EMAIL_ADDRESS][PERSON_NAME][DOMAIN_NAME]" at bounding box center [520, 200] width 325 height 63
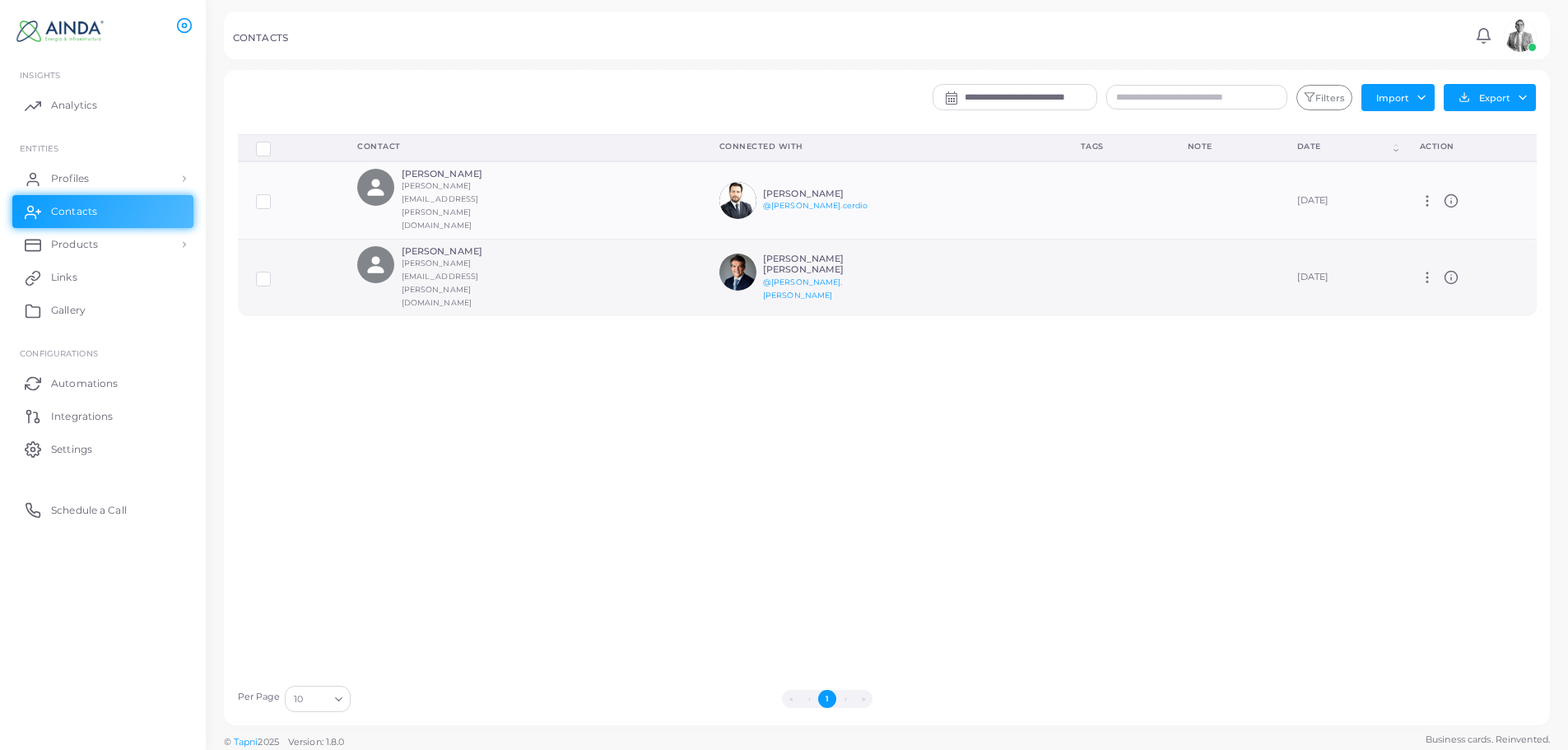
click at [522, 246] on div "[PERSON_NAME] [PERSON_NAME][EMAIL_ADDRESS][PERSON_NAME][DOMAIN_NAME]" at bounding box center [520, 278] width 325 height 63
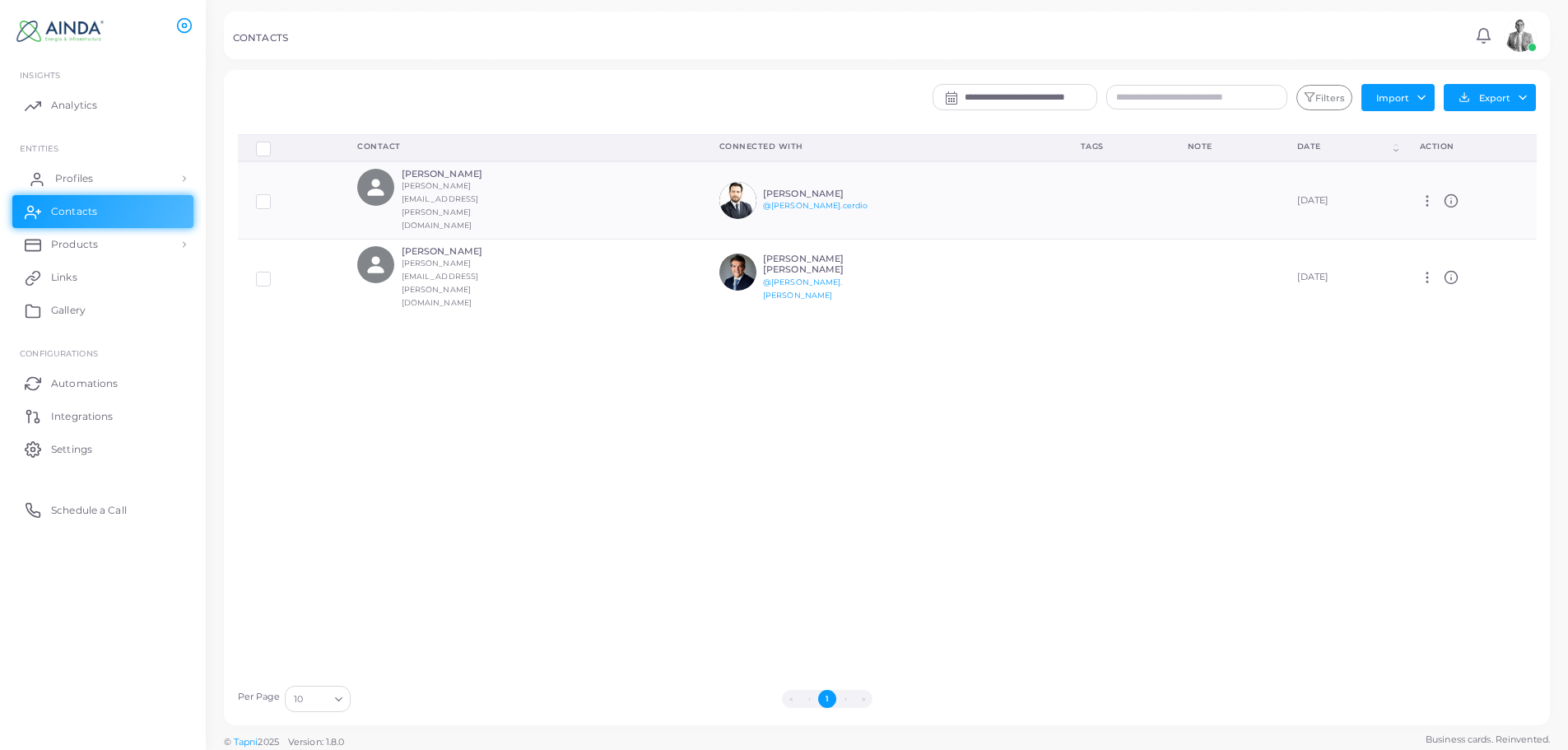
click at [110, 173] on link "Profiles" at bounding box center [102, 178] width 181 height 33
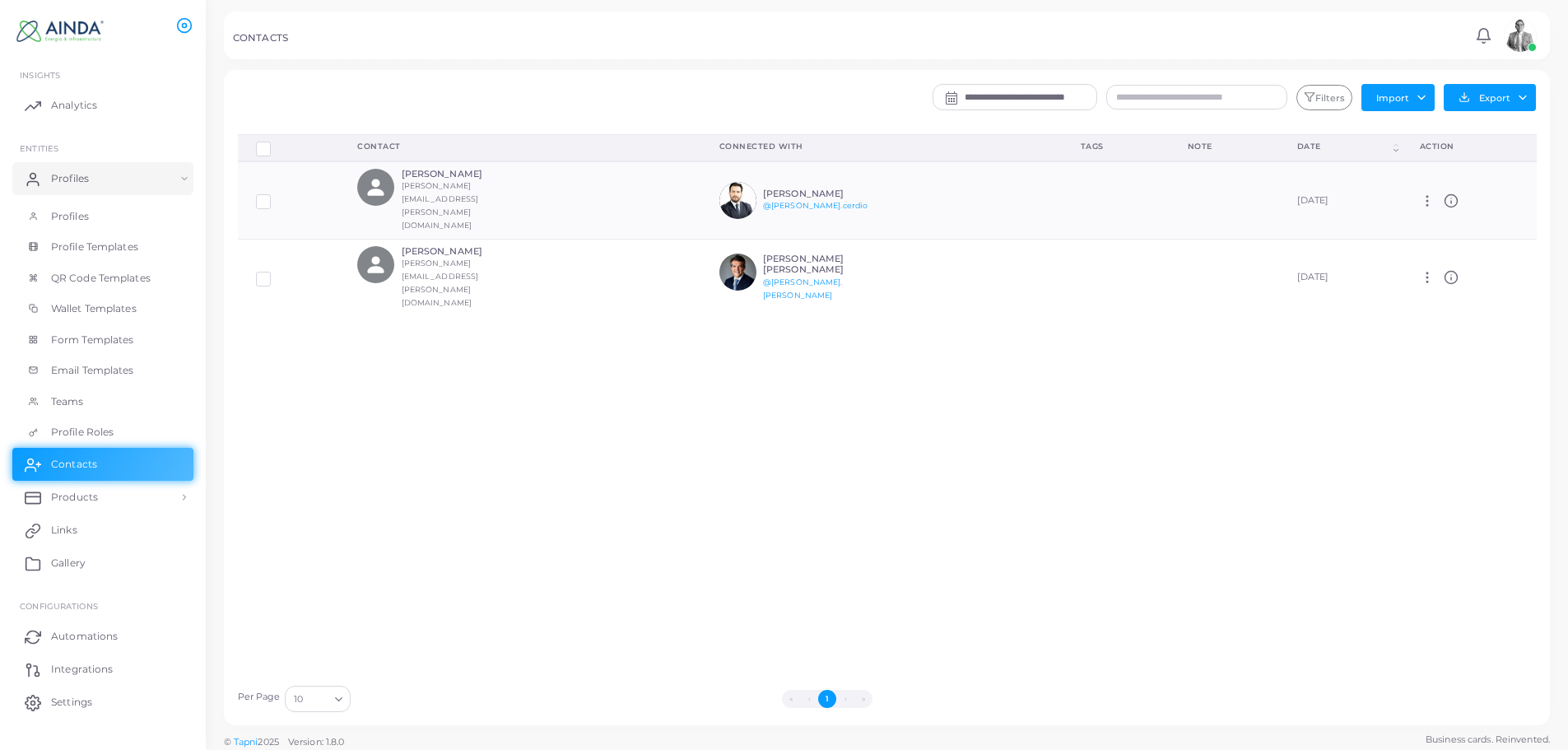
click at [685, 337] on div "Delete Connections Manage Connections Show Selections Contact Connected With Ta…" at bounding box center [887, 405] width 1317 height 543
click at [100, 345] on span "Form Templates" at bounding box center [96, 340] width 83 height 15
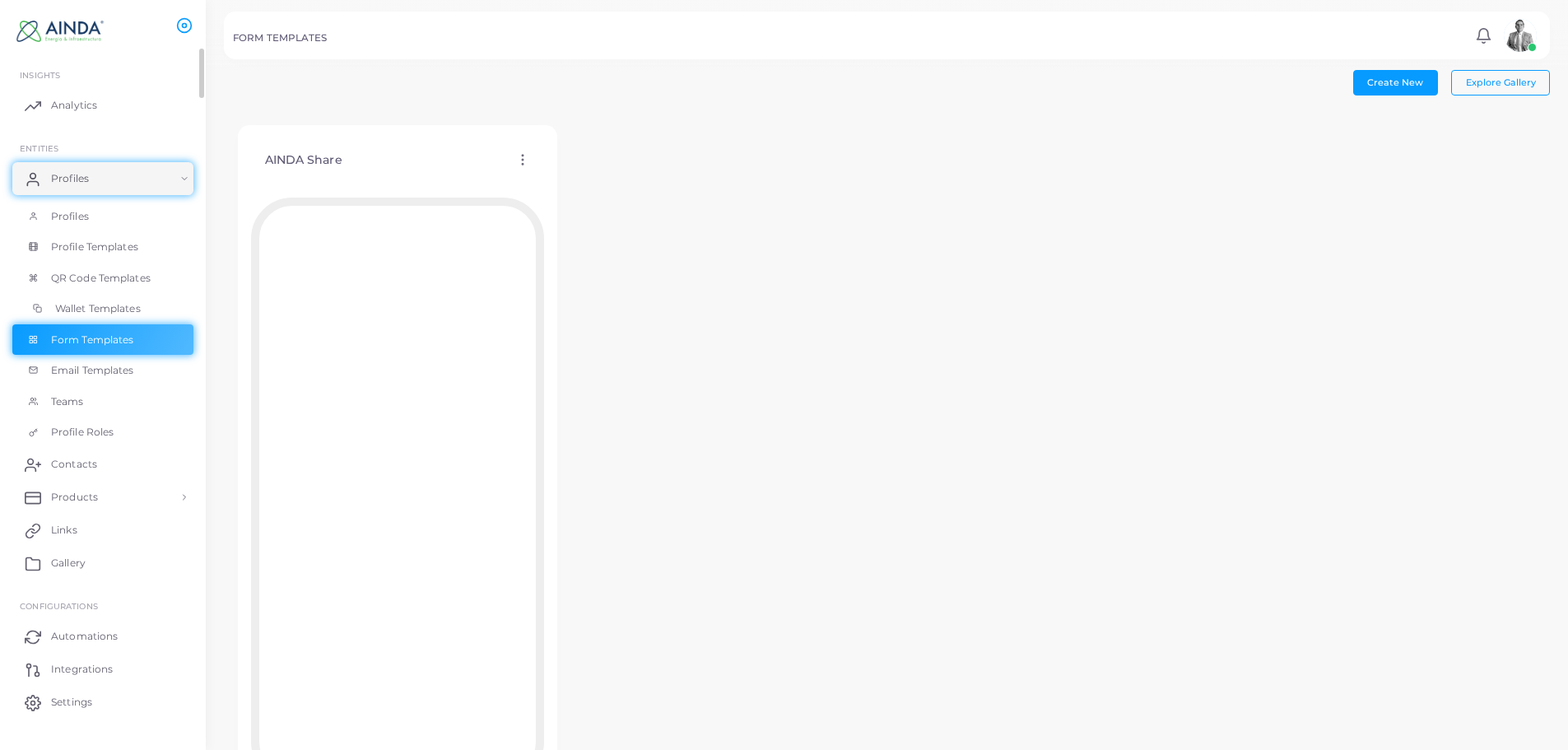
click at [114, 299] on link "Wallet Templates" at bounding box center [102, 309] width 181 height 32
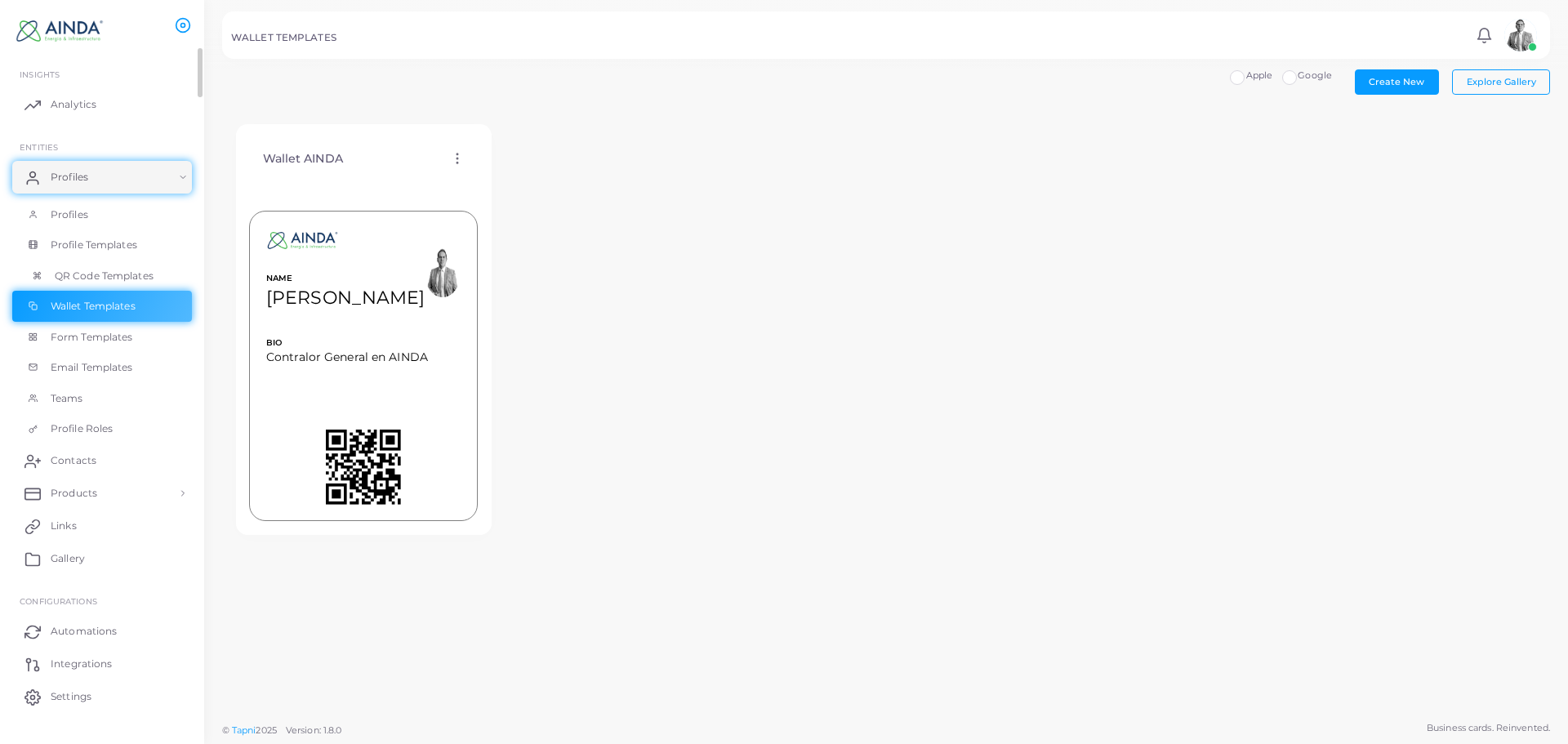
click at [123, 271] on span "QR Code Templates" at bounding box center [103, 276] width 99 height 15
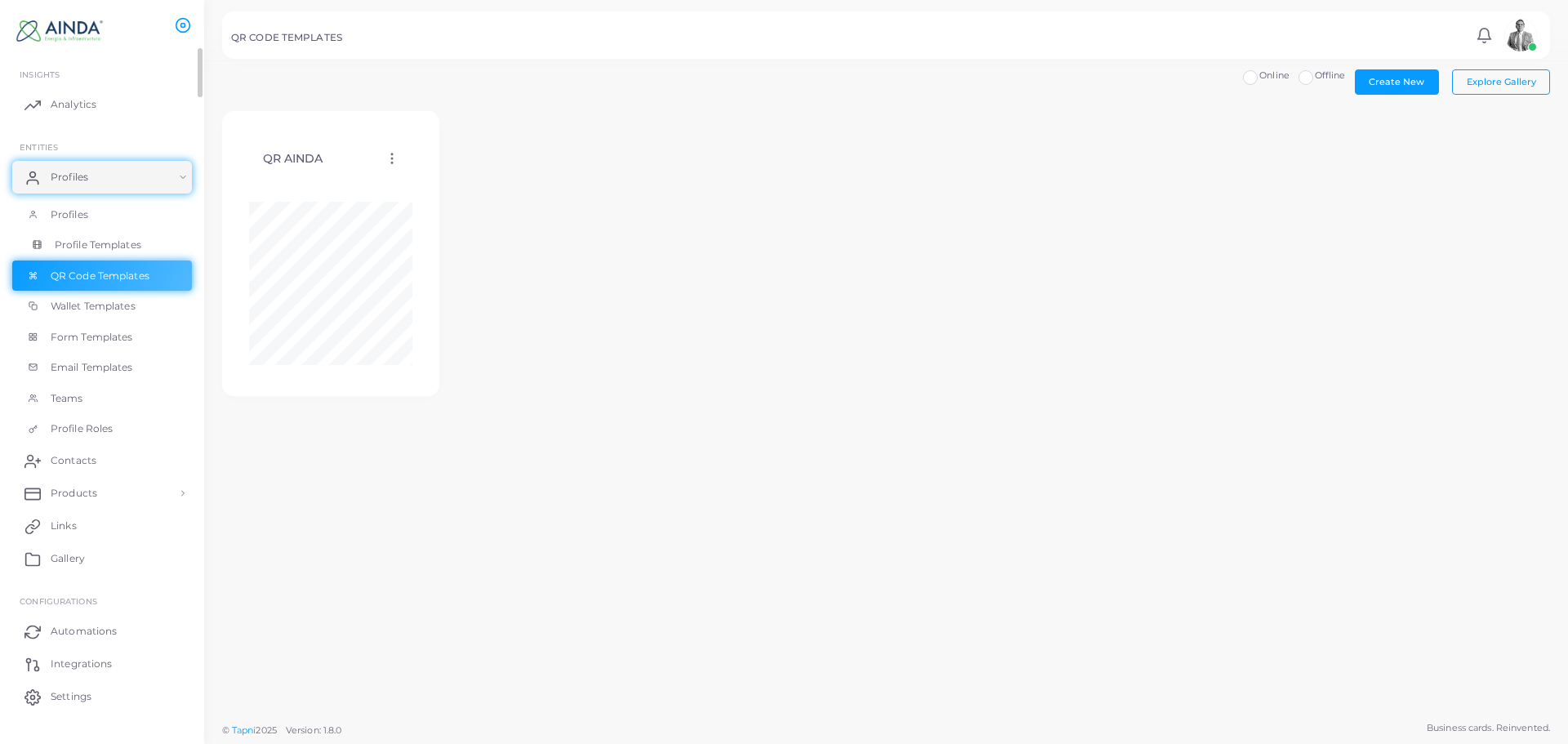
click at [129, 238] on span "Profile Templates" at bounding box center [98, 245] width 87 height 15
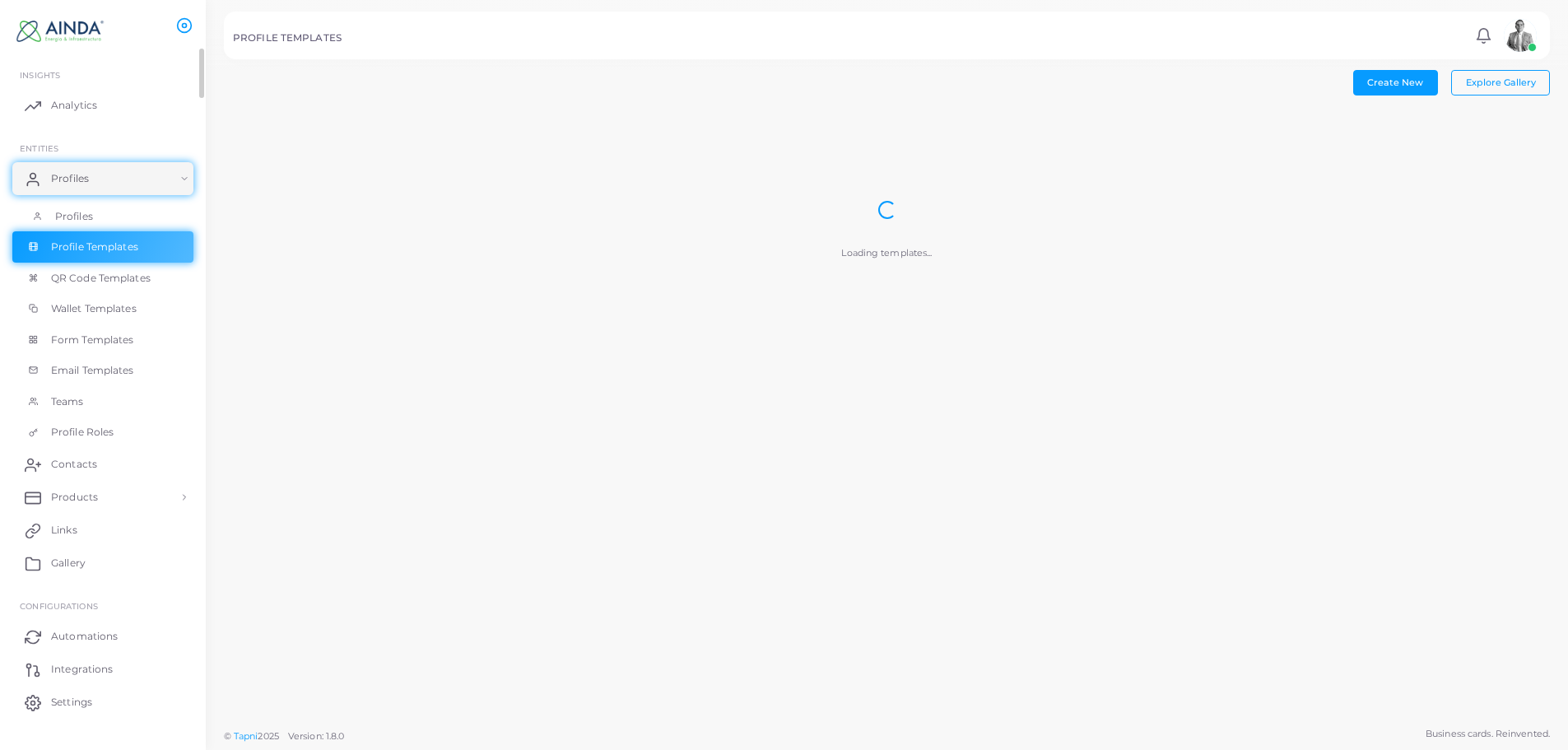
click at [138, 214] on link "Profiles" at bounding box center [102, 217] width 181 height 32
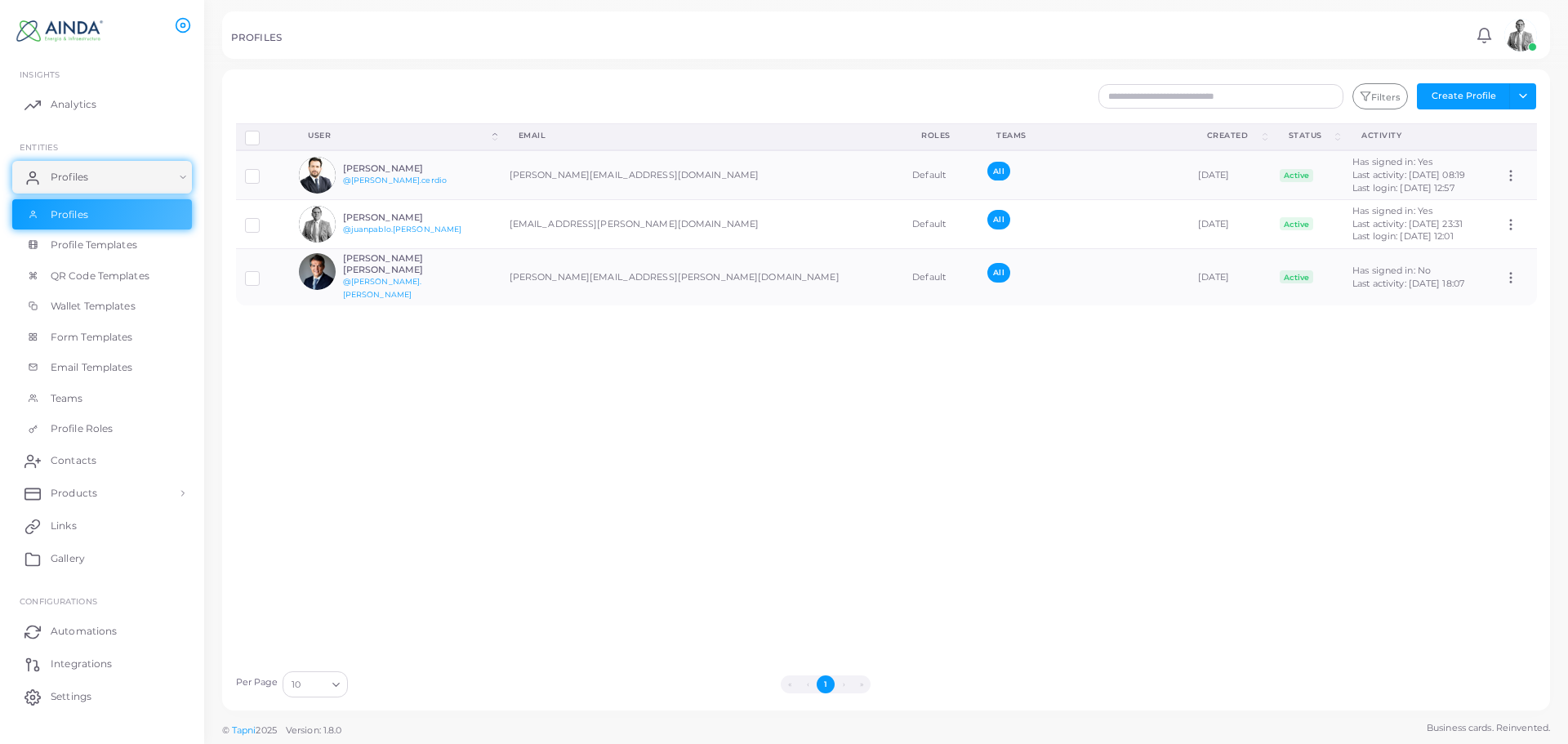
click at [803, 419] on div "Disconnect Profiles Delete Profile Show Selections Download QRs User (Click to …" at bounding box center [887, 392] width 1319 height 539
click at [1487, 103] on button "Create Profile" at bounding box center [1464, 96] width 93 height 26
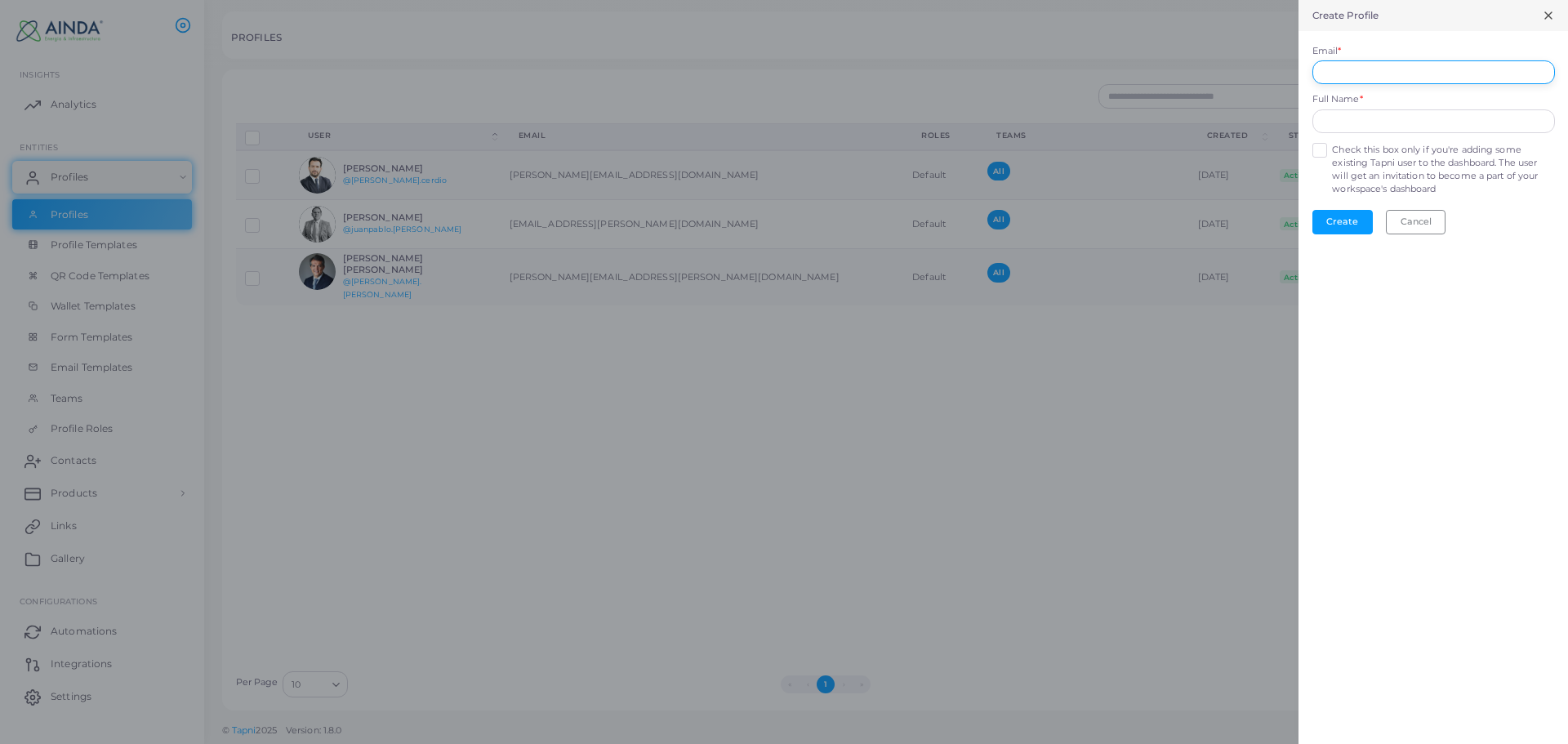
click at [1414, 74] on input "Email *" at bounding box center [1434, 72] width 243 height 25
click at [1351, 419] on div "Create Profile Email * The Email field is required Full Name * Check this box o…" at bounding box center [1434, 372] width 270 height 744
click at [1421, 70] on input "Email *" at bounding box center [1434, 72] width 243 height 25
click at [1114, 385] on div at bounding box center [784, 372] width 1568 height 744
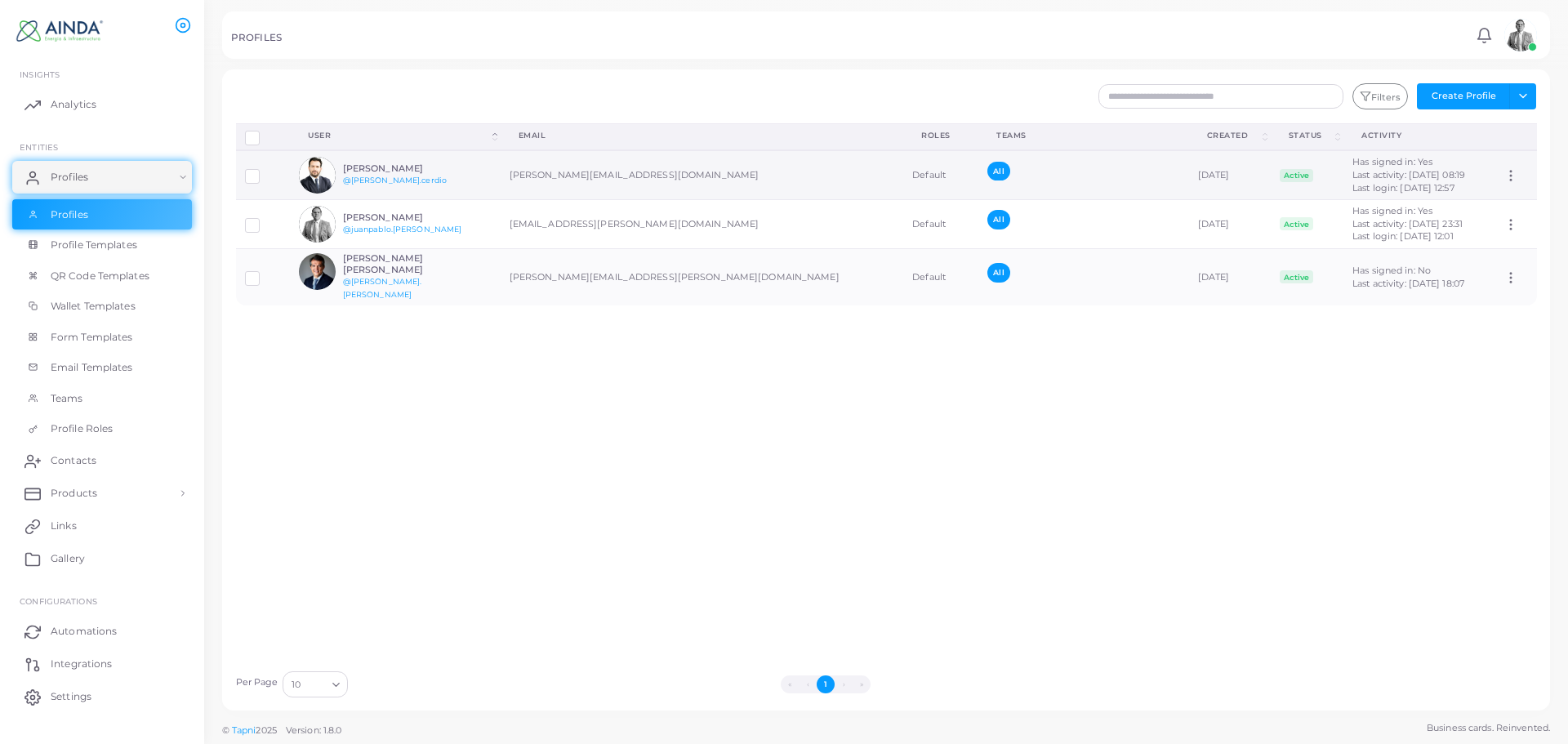
click at [1503, 181] on icon at bounding box center [1511, 176] width 15 height 15
click at [1470, 201] on span "Assign Product" at bounding box center [1498, 201] width 68 height 13
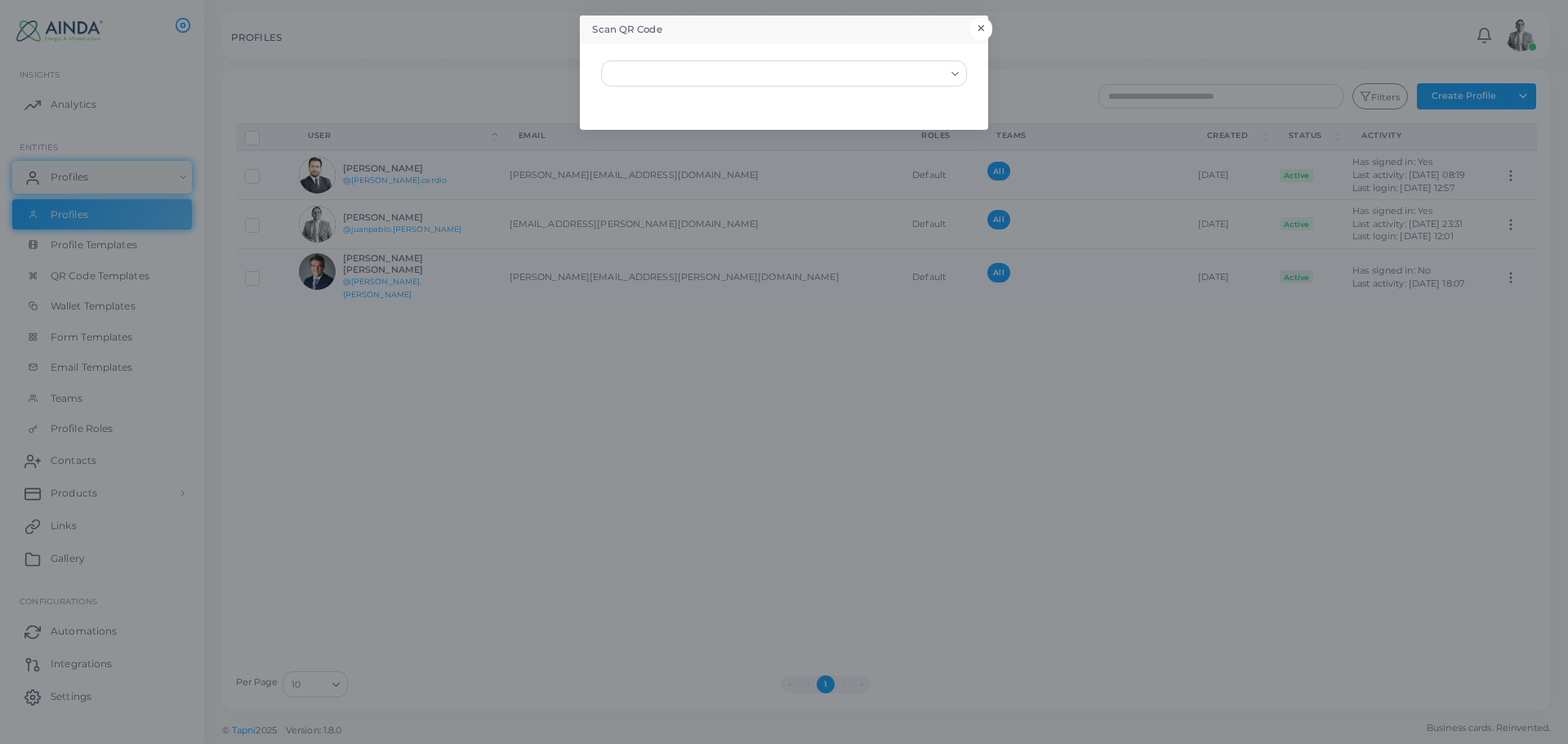
click at [993, 22] on div "Scan QR Code × Loading..." at bounding box center [784, 372] width 1568 height 744
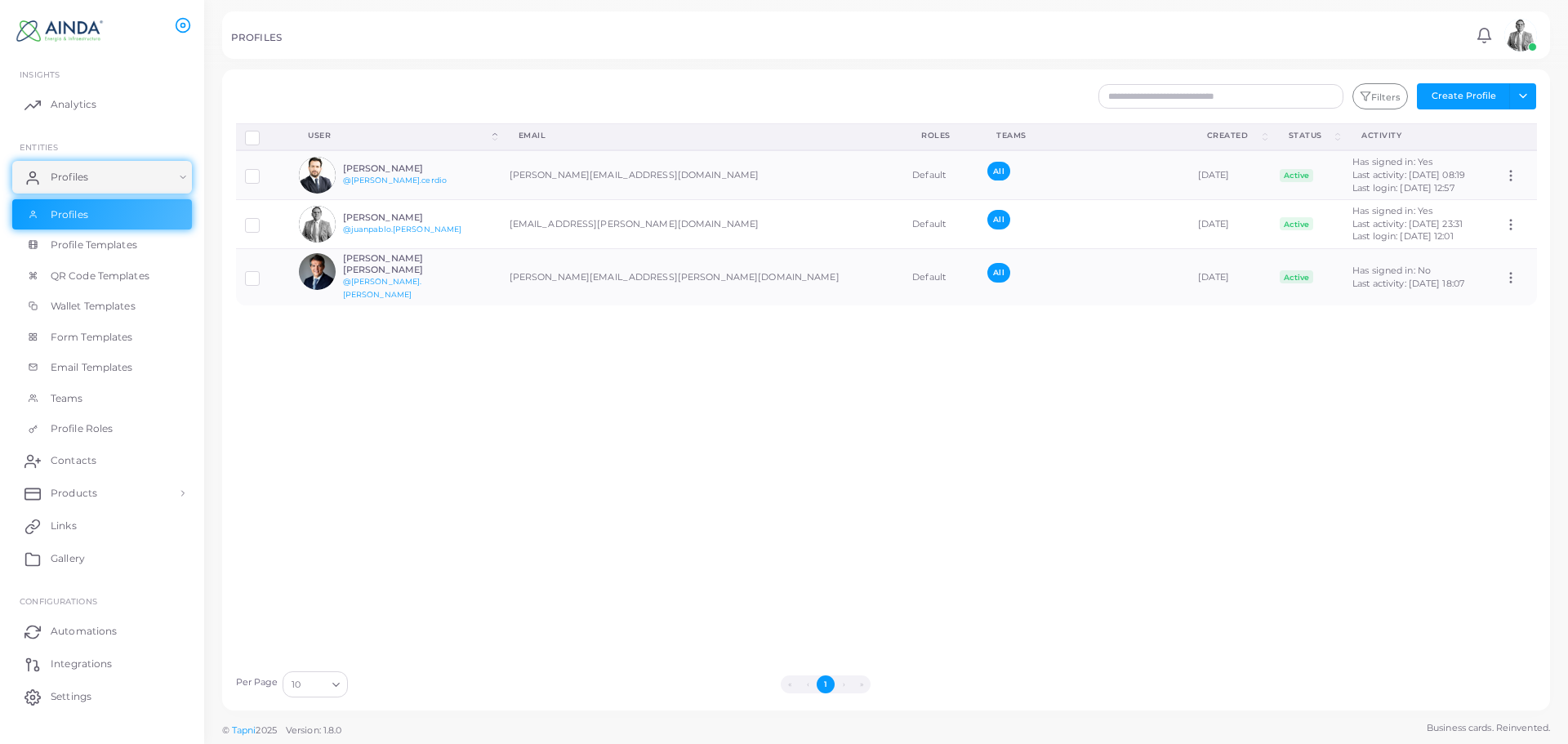
click at [1018, 443] on div "Disconnect Profiles Delete Profile Show Selections Download QRs User (Click to …" at bounding box center [887, 392] width 1319 height 539
click at [1353, 278] on span "Last activity: [DATE] 18:07" at bounding box center [1408, 284] width 112 height 11
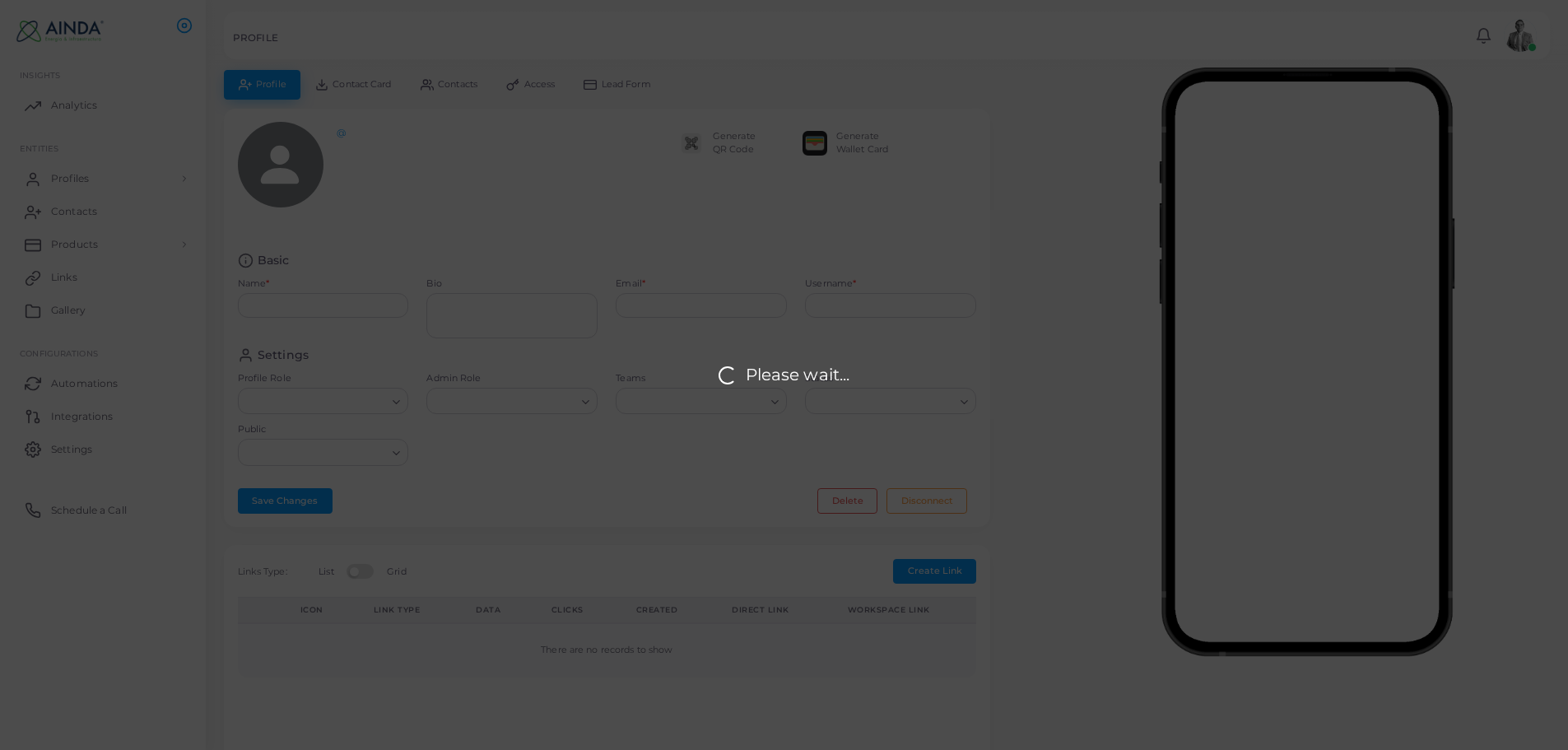
type input "**********"
type textarea "**********"
type input "**********"
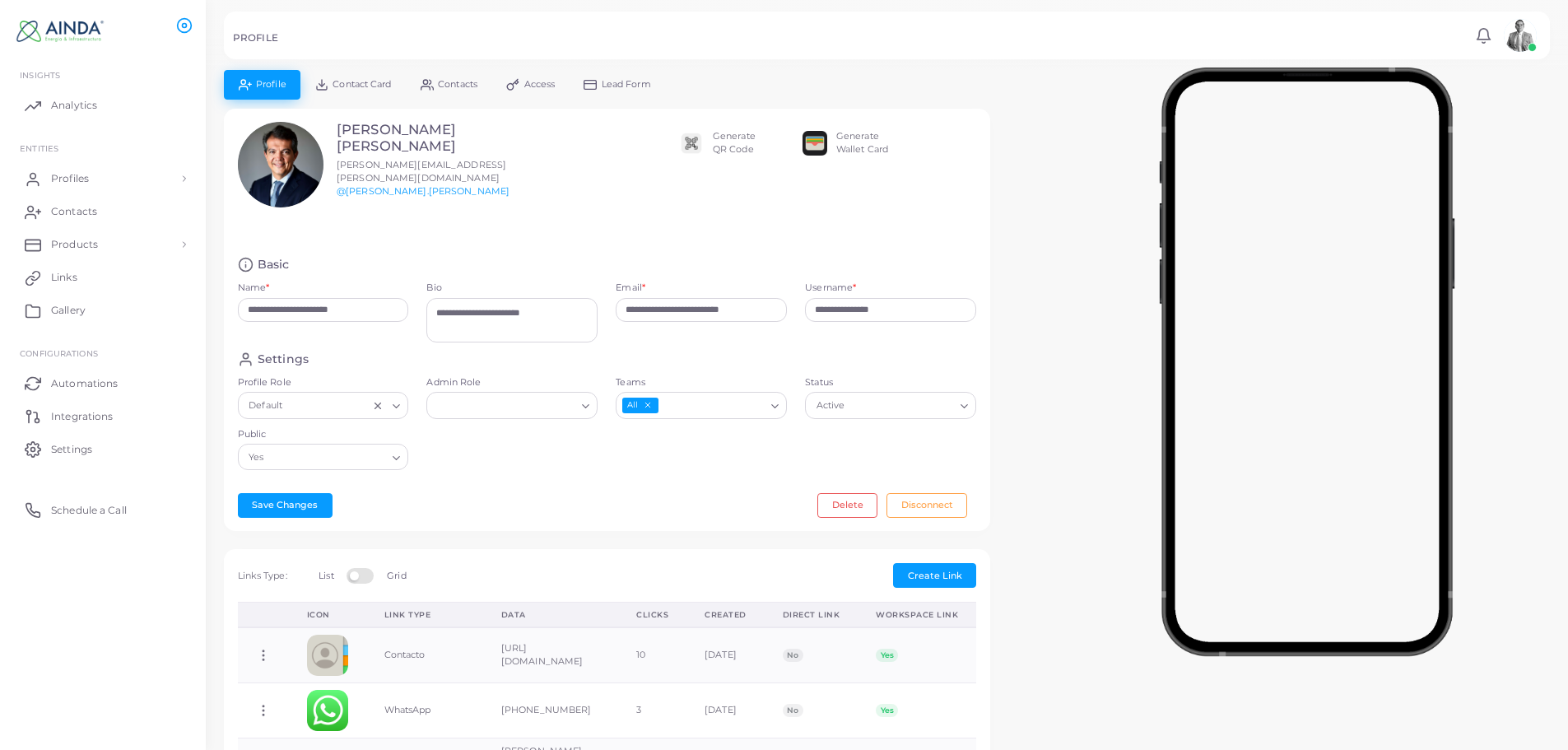
click at [1058, 258] on div at bounding box center [1306, 358] width 522 height 577
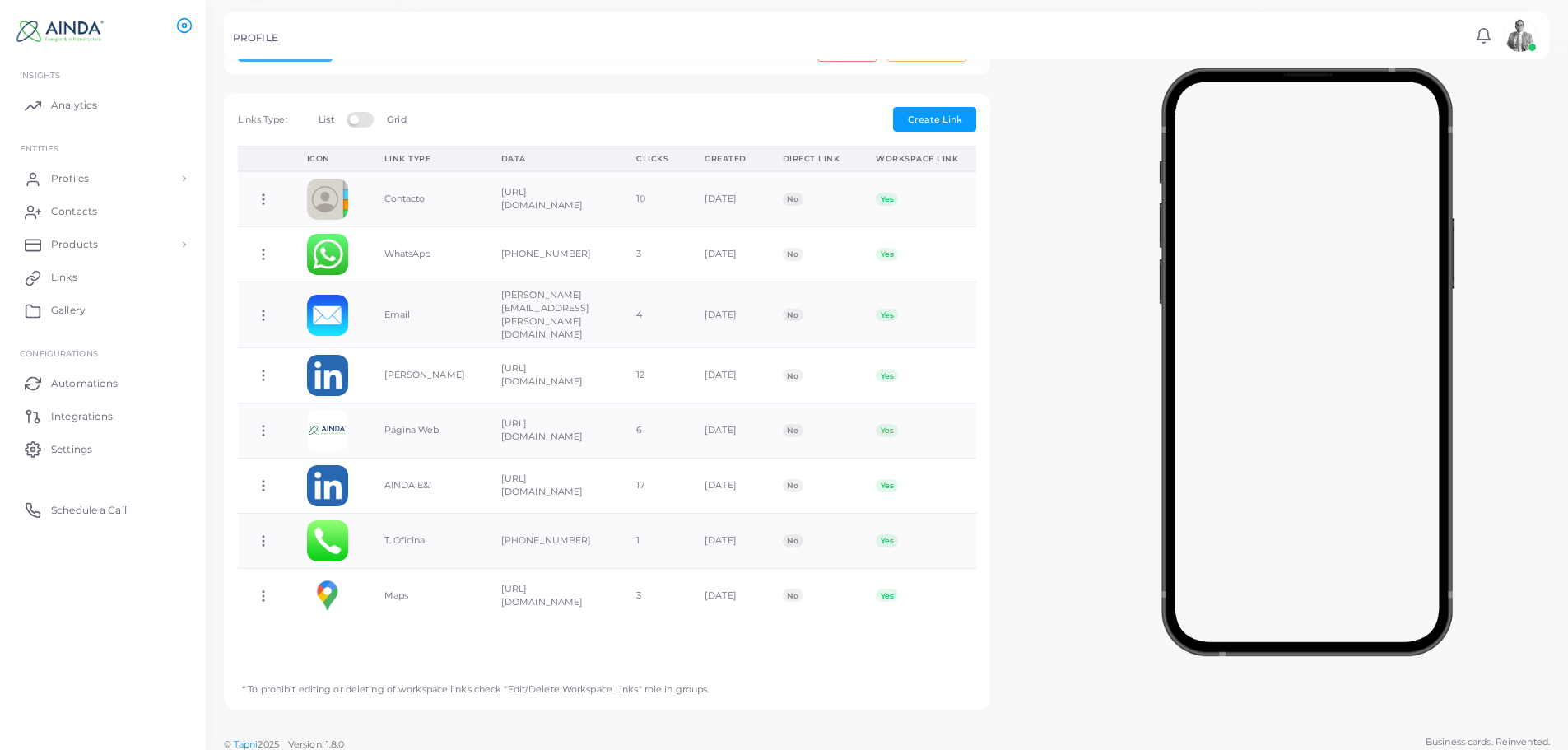
scroll to position [460, 0]
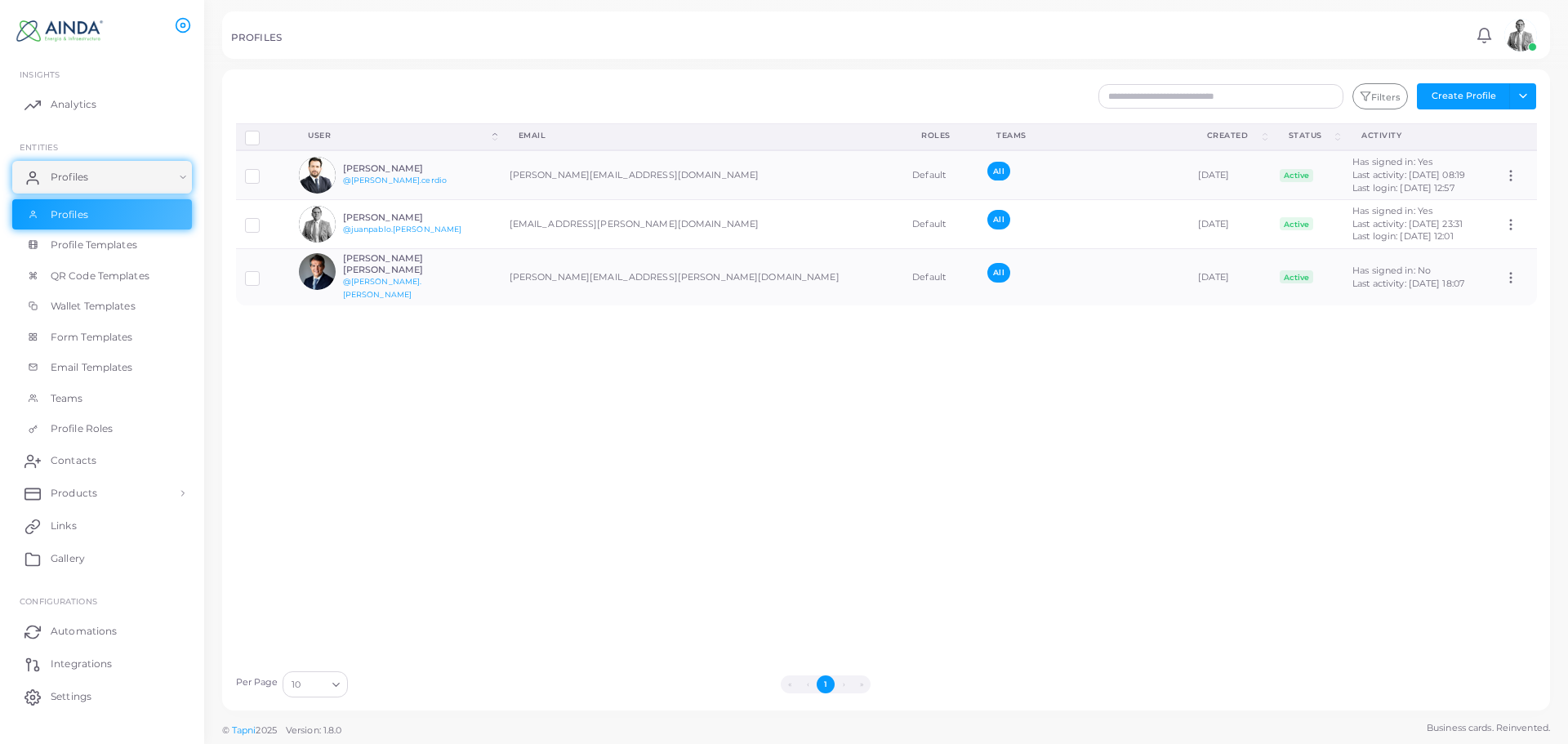
click at [632, 321] on div "Disconnect Profiles Delete Profile Show Selections Download QRs User (Click to …" at bounding box center [887, 392] width 1319 height 539
click at [709, 541] on div "Disconnect Profiles Delete Profile Show Selections Download QRs User (Click to …" at bounding box center [887, 392] width 1319 height 539
